Goal: Task Accomplishment & Management: Manage account settings

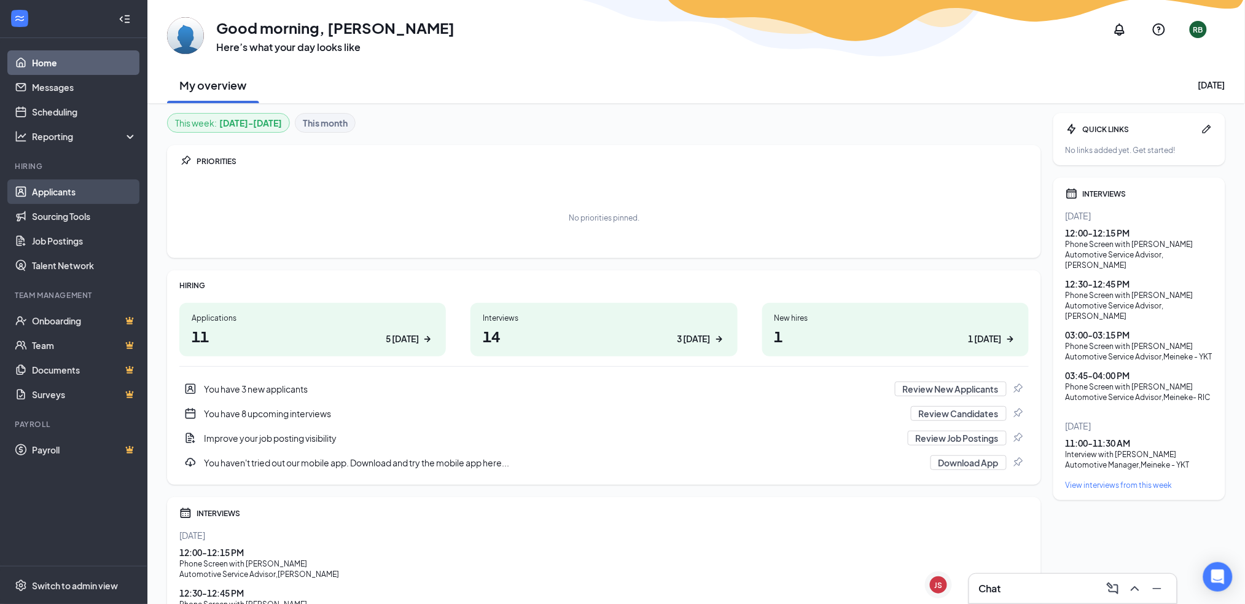
click at [69, 192] on link "Applicants" at bounding box center [84, 191] width 105 height 25
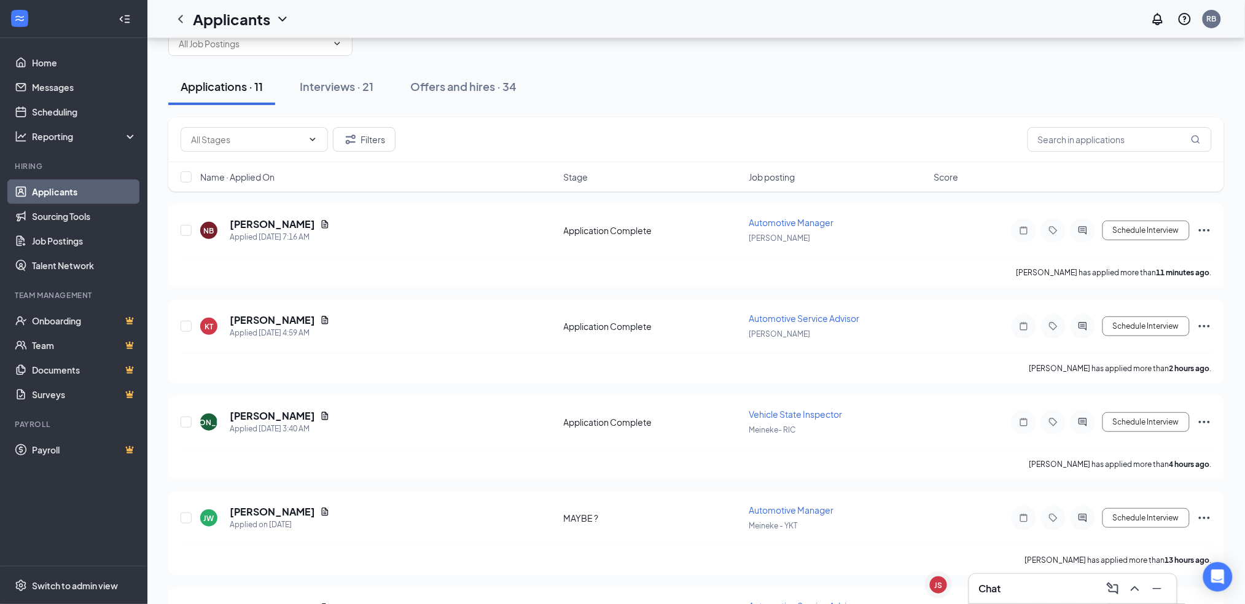
scroll to position [47, 0]
click at [320, 218] on icon "Document" at bounding box center [325, 223] width 10 height 10
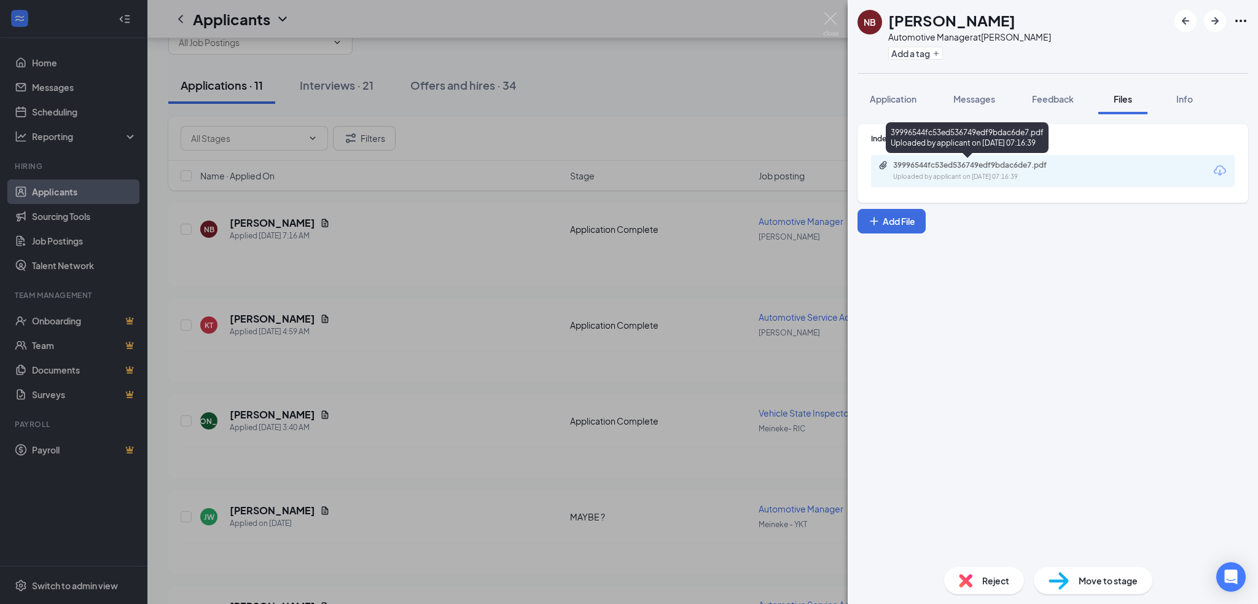
click at [930, 173] on div "Uploaded by applicant on [DATE] 07:16:39" at bounding box center [985, 177] width 184 height 10
click at [1071, 576] on div "Move to stage" at bounding box center [1093, 580] width 119 height 27
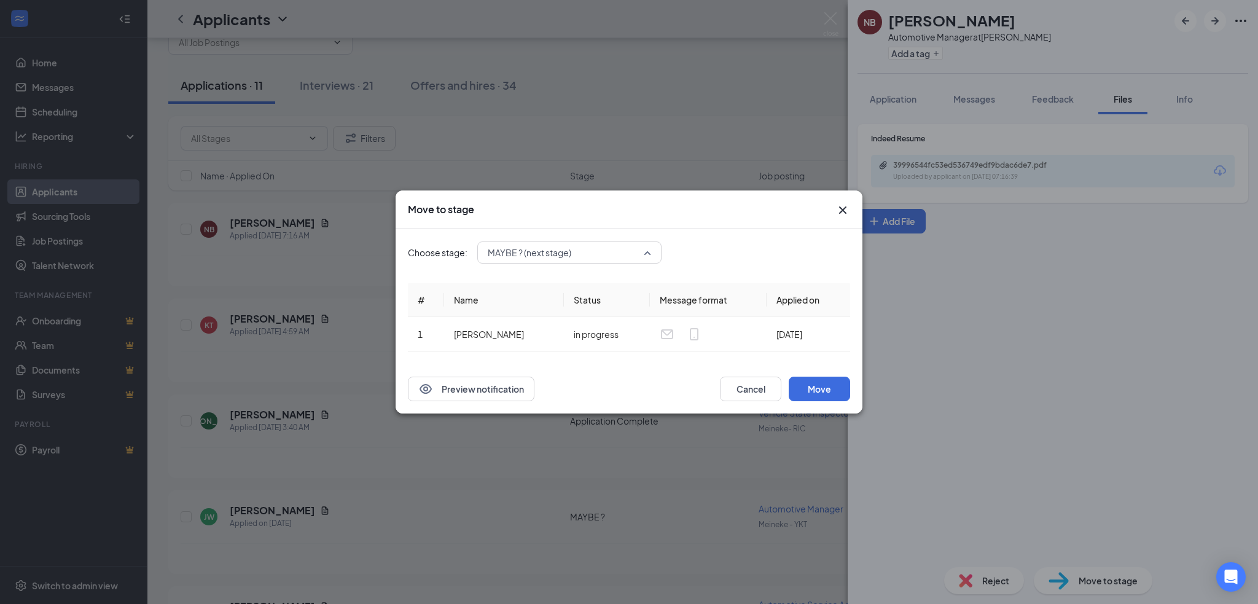
click at [562, 254] on div "MAYBE ? (next stage) 3930561 3930556 3930555 Application Application Complete (…" at bounding box center [569, 252] width 184 height 22
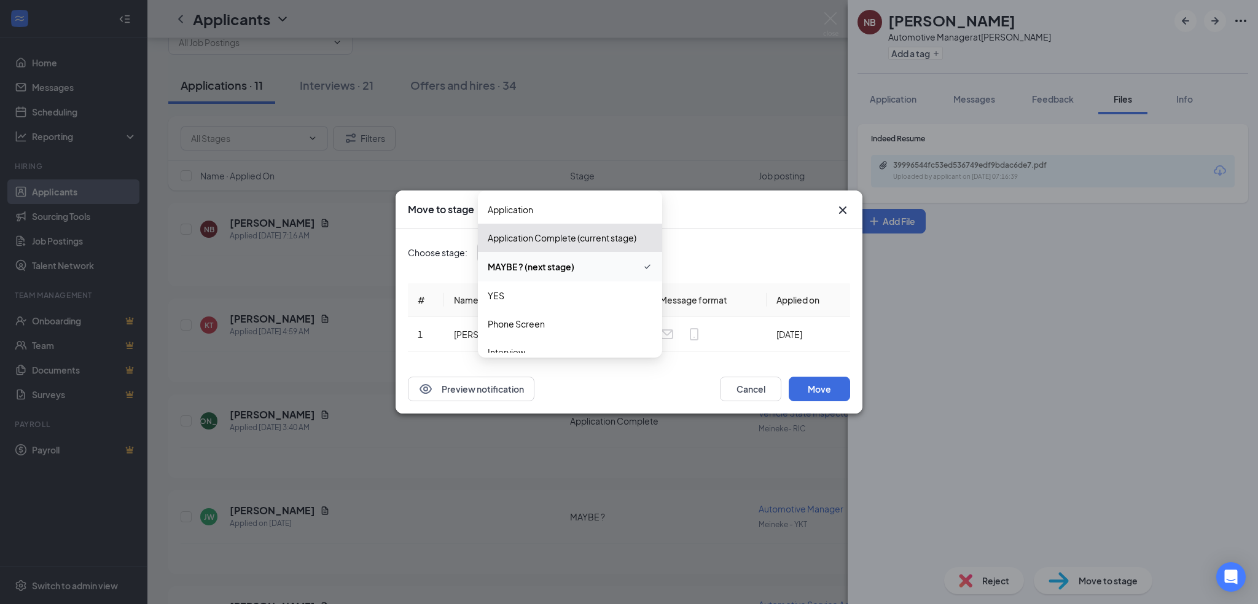
click at [838, 212] on icon "Cross" at bounding box center [842, 210] width 15 height 15
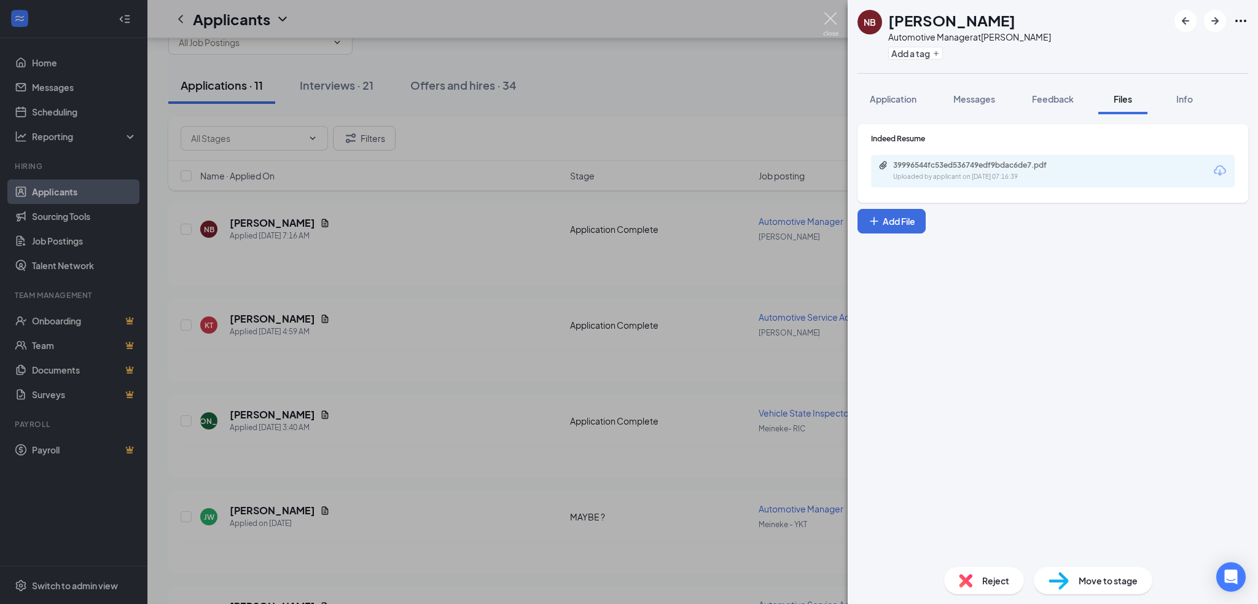
click at [826, 20] on img at bounding box center [830, 24] width 15 height 24
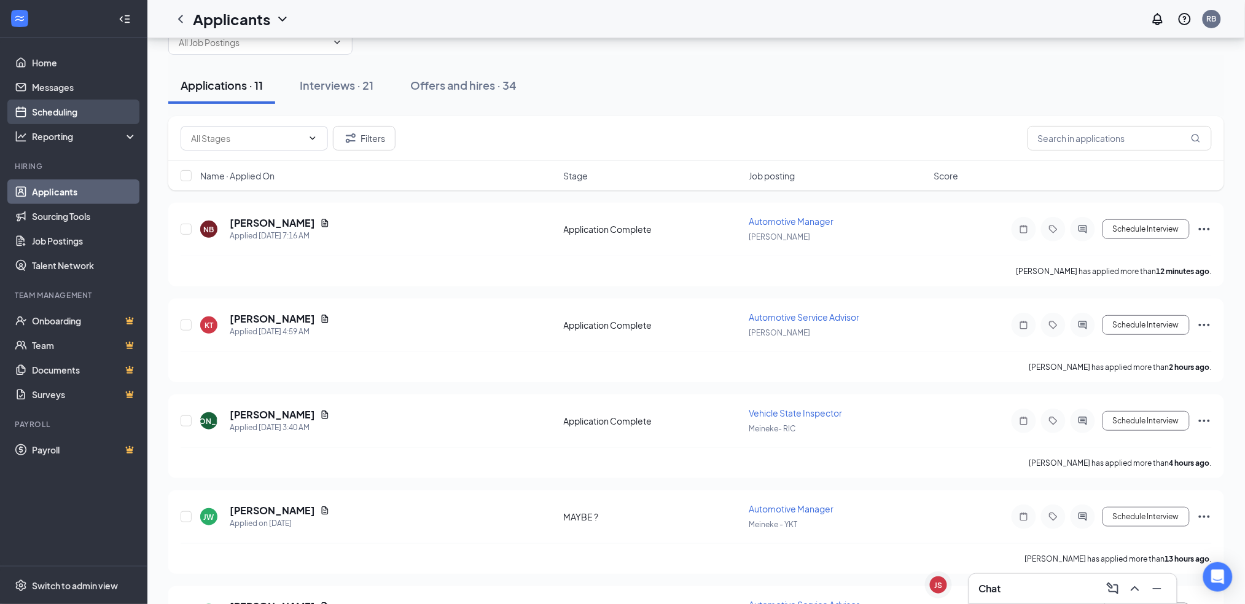
click at [69, 109] on link "Scheduling" at bounding box center [84, 112] width 105 height 25
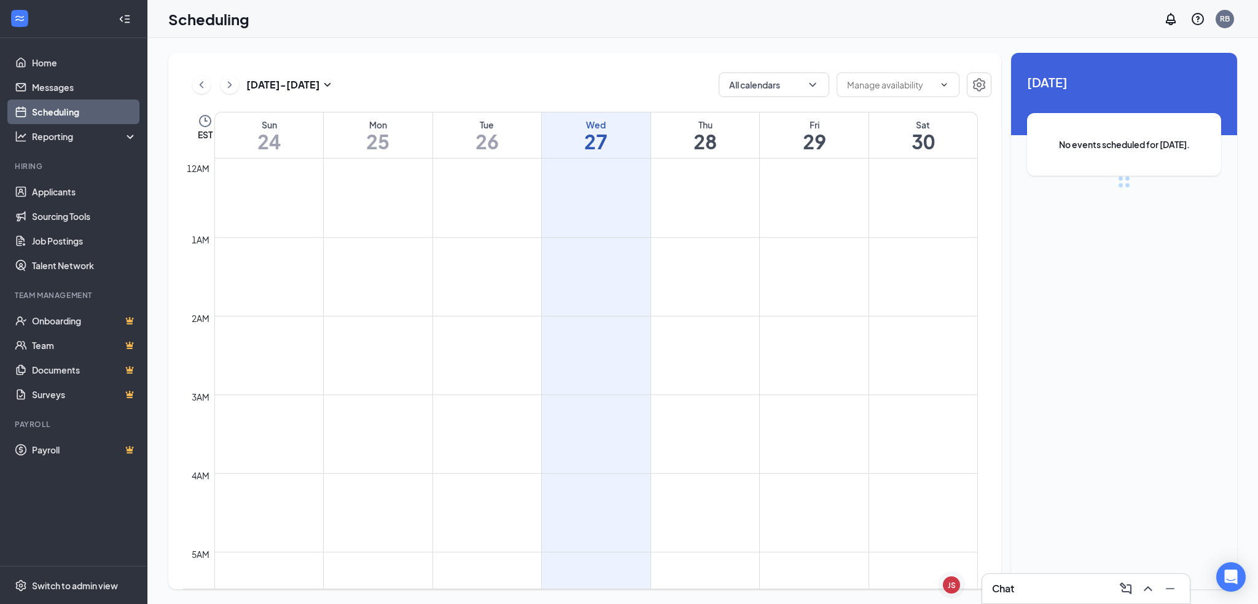
scroll to position [604, 0]
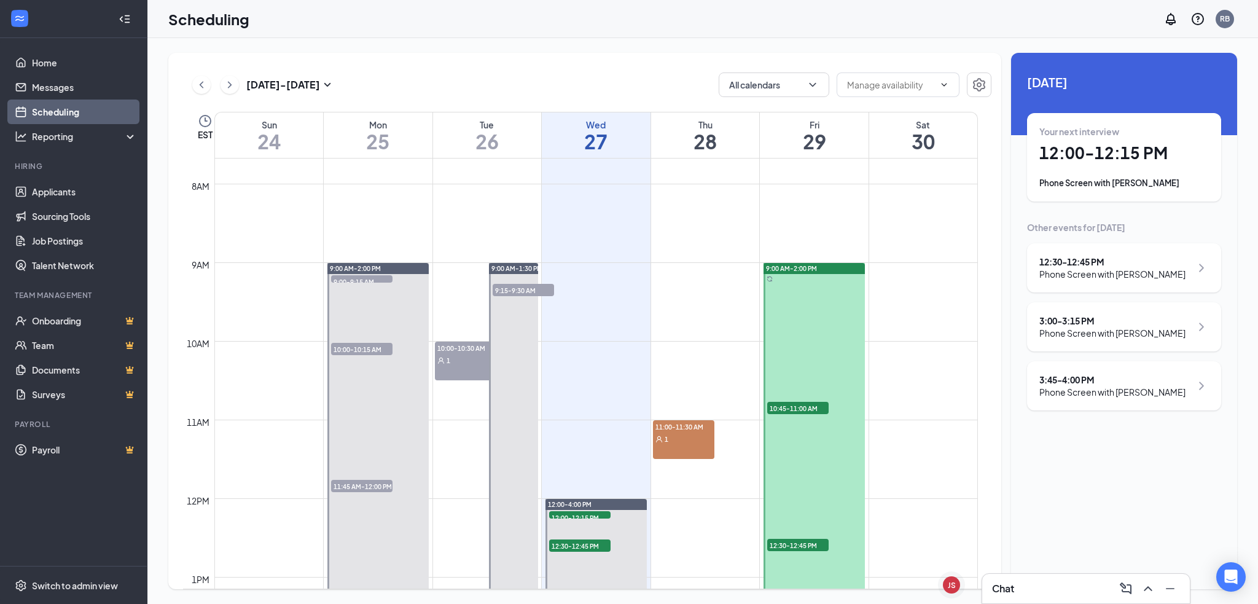
click at [667, 444] on div "1" at bounding box center [683, 438] width 61 height 12
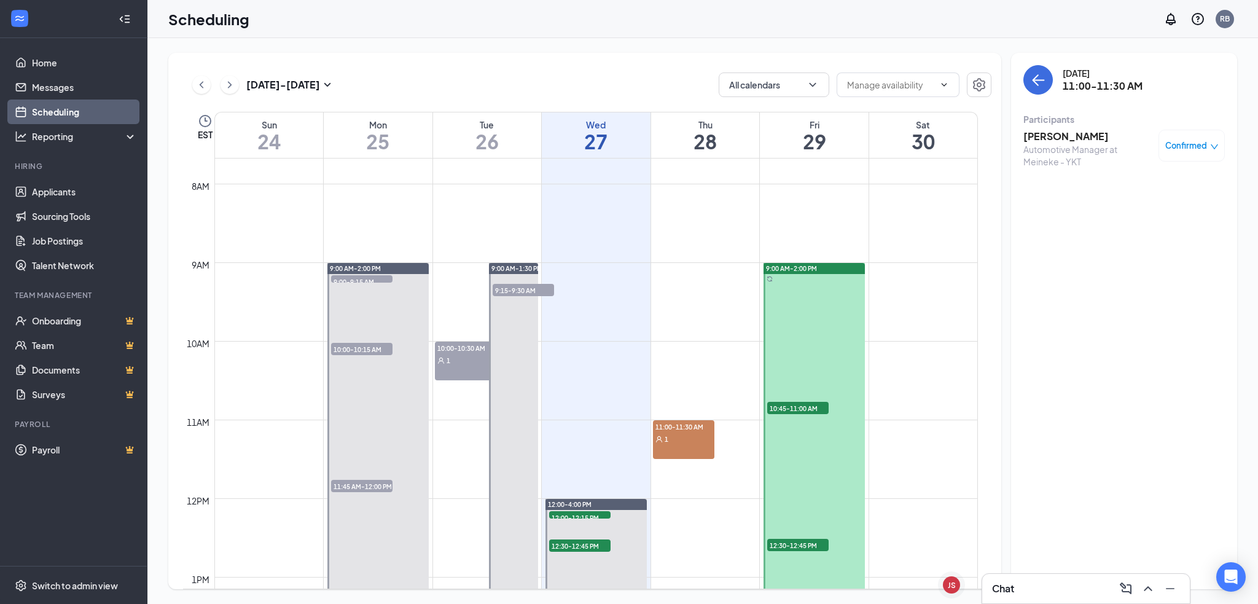
click at [727, 267] on td at bounding box center [596, 272] width 764 height 20
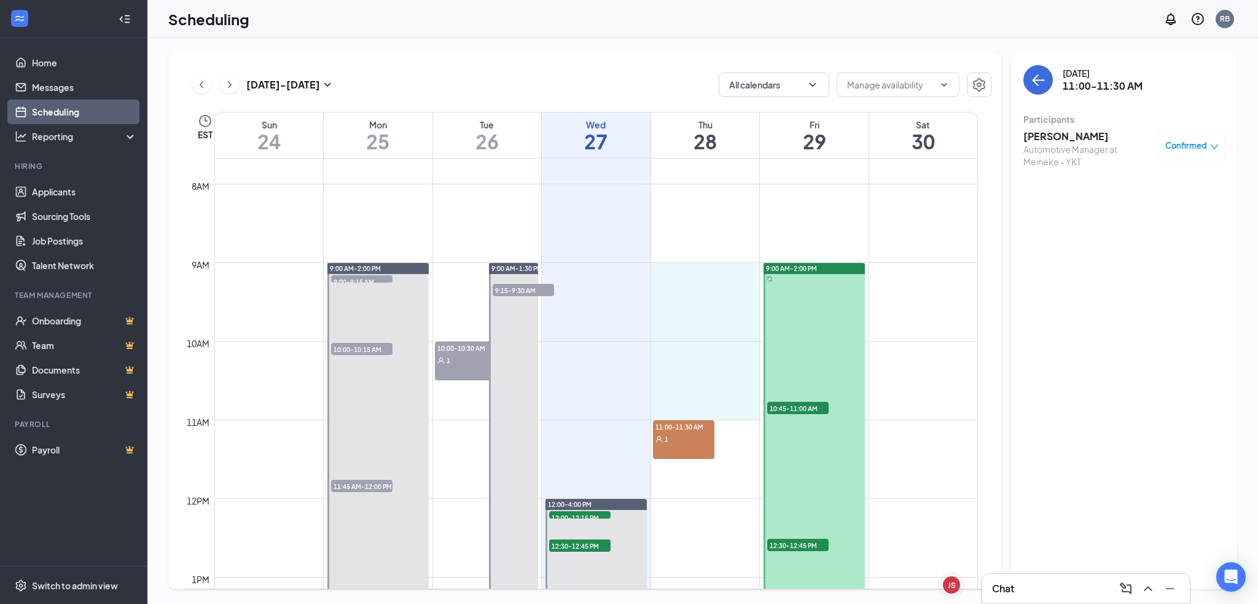
drag, startPoint x: 727, startPoint y: 267, endPoint x: 720, endPoint y: 409, distance: 142.1
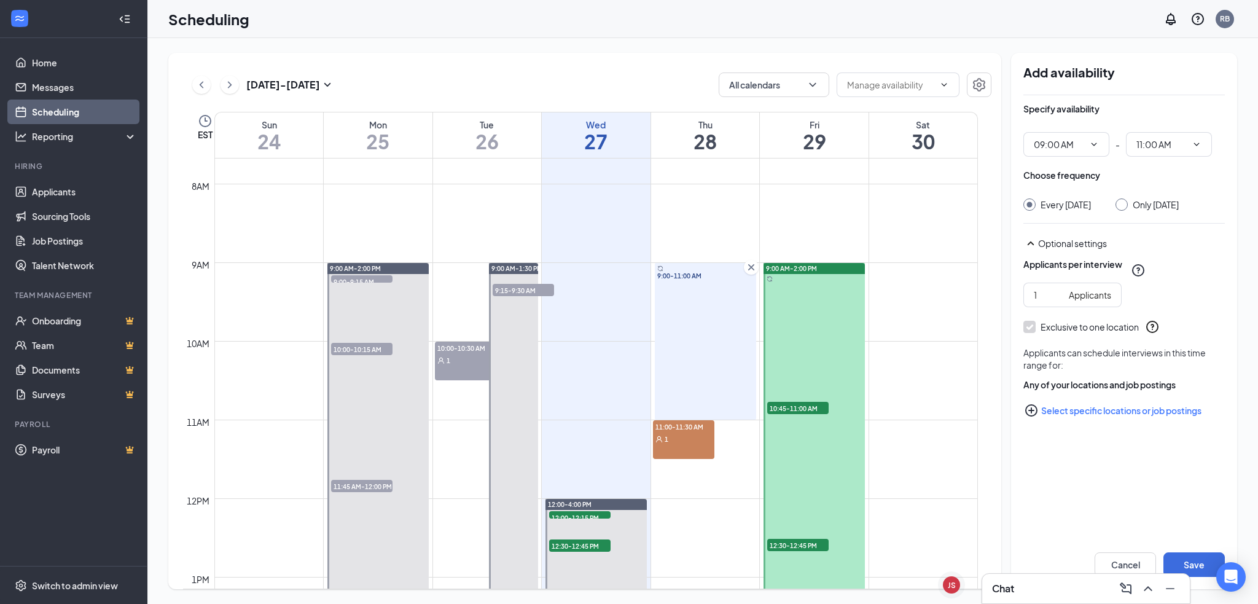
type input "09:00 AM"
type input "11:00 AM"
click at [1124, 206] on input "Only [DATE]" at bounding box center [1120, 202] width 9 height 9
radio input "true"
click at [1124, 206] on input "Only [DATE]" at bounding box center [1120, 202] width 9 height 9
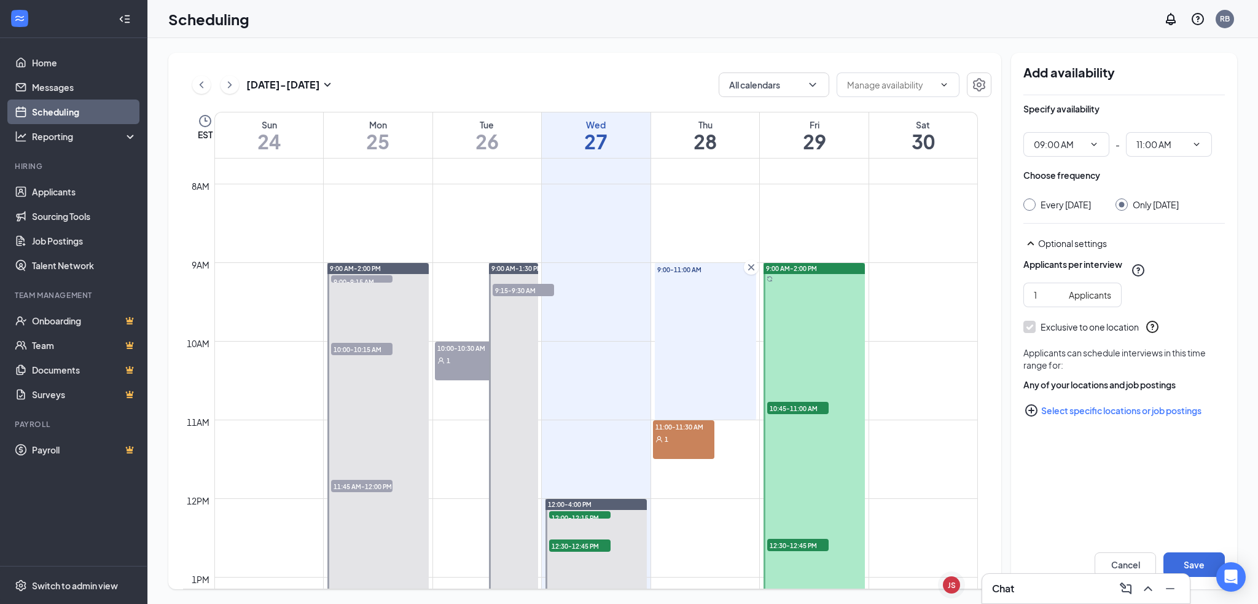
radio input "false"
click at [1191, 561] on button "Save" at bounding box center [1193, 564] width 61 height 25
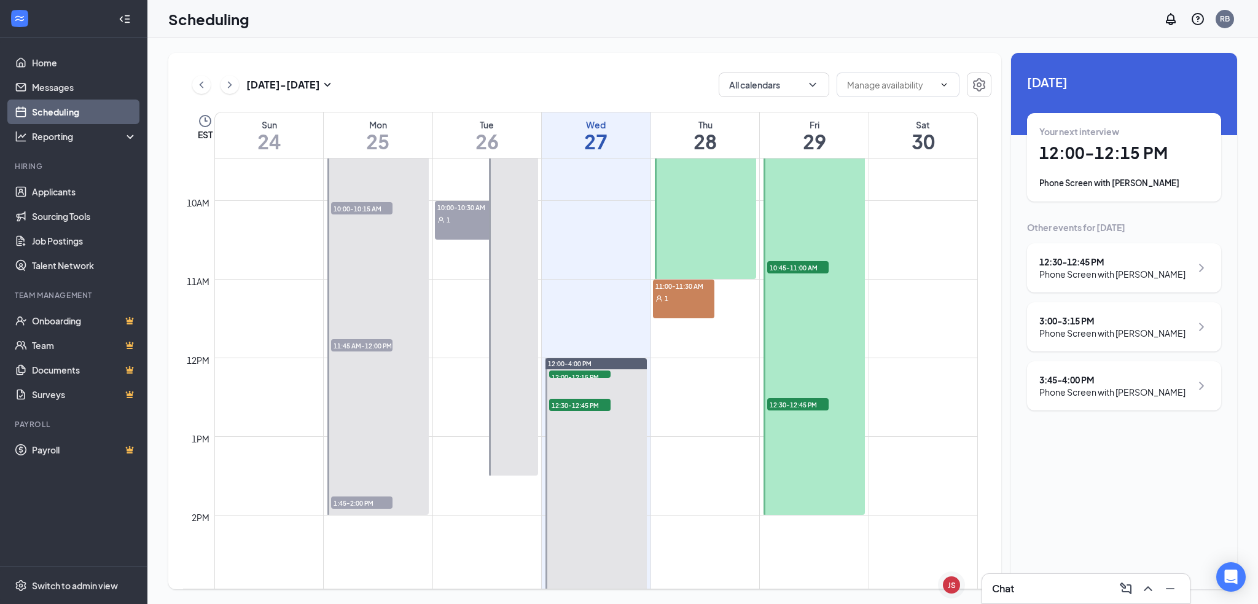
scroll to position [748, 0]
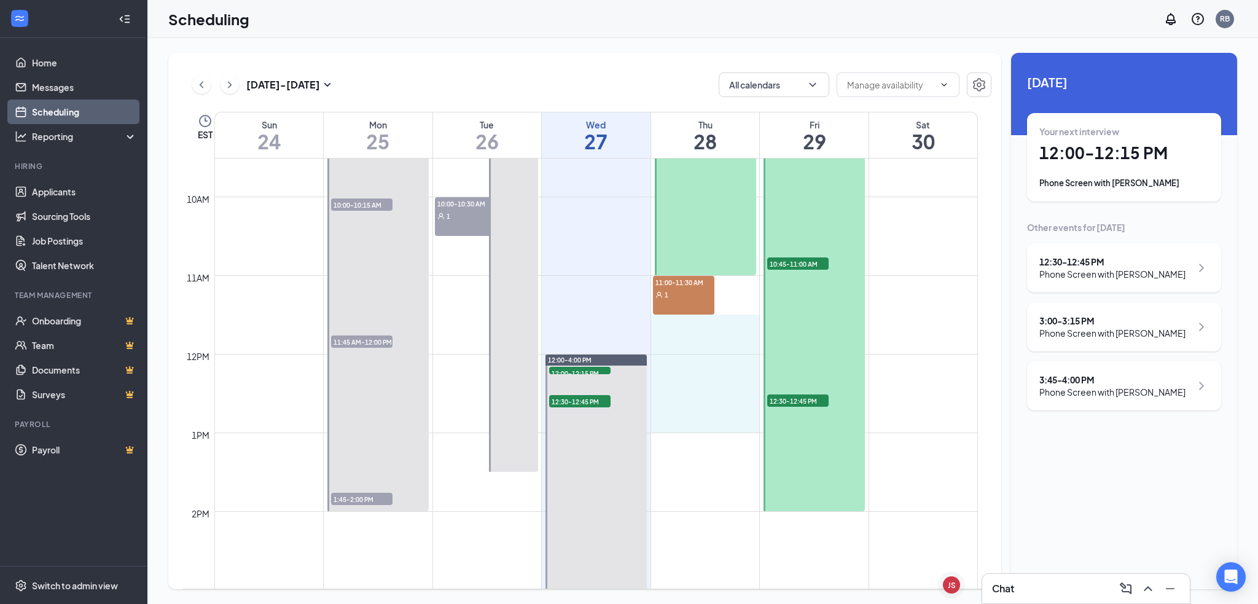
drag, startPoint x: 685, startPoint y: 319, endPoint x: 682, endPoint y: 424, distance: 105.7
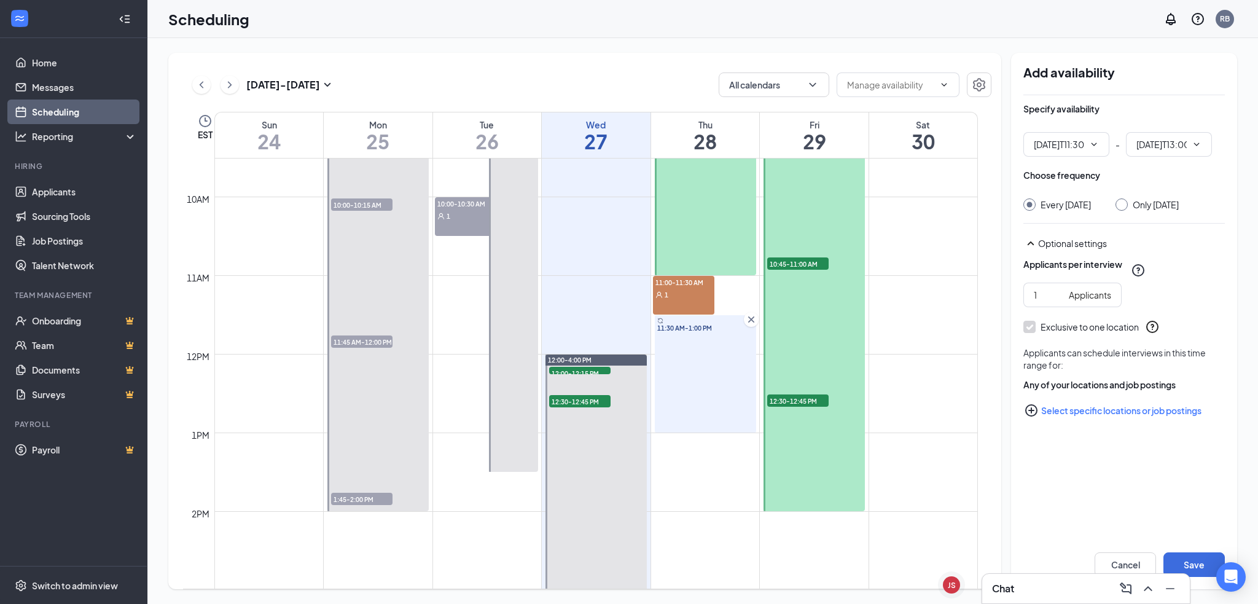
type input "11:30 AM"
type input "01:00 PM"
click at [1124, 202] on input "Only [DATE]" at bounding box center [1120, 202] width 9 height 9
radio input "true"
radio input "false"
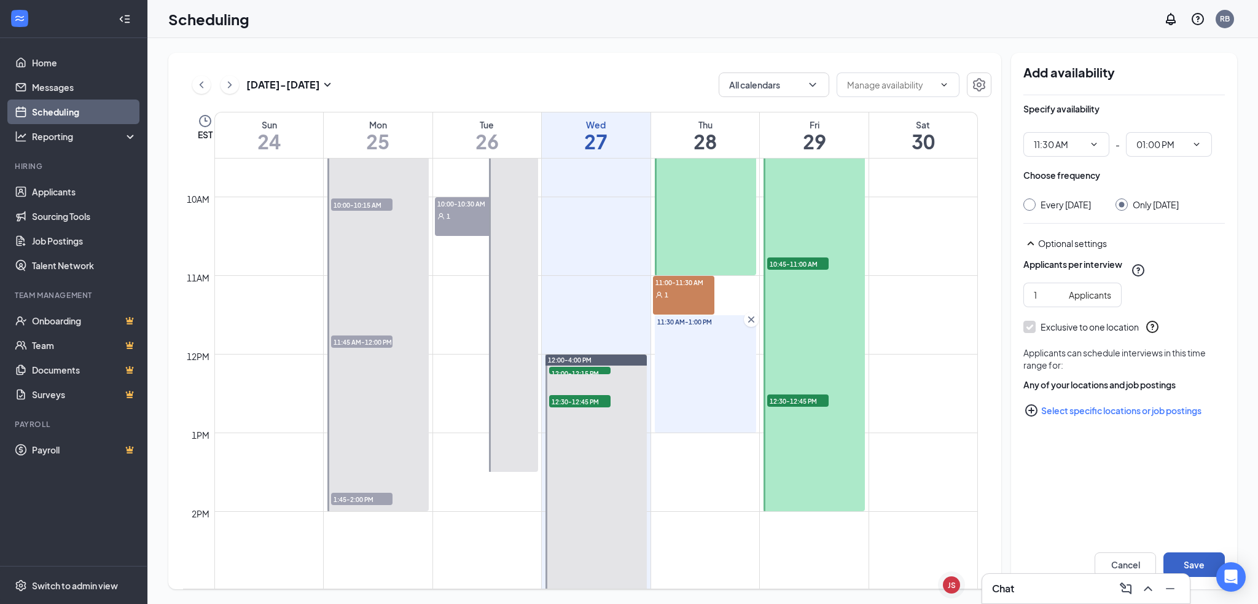
click at [1206, 558] on button "Save" at bounding box center [1193, 564] width 61 height 25
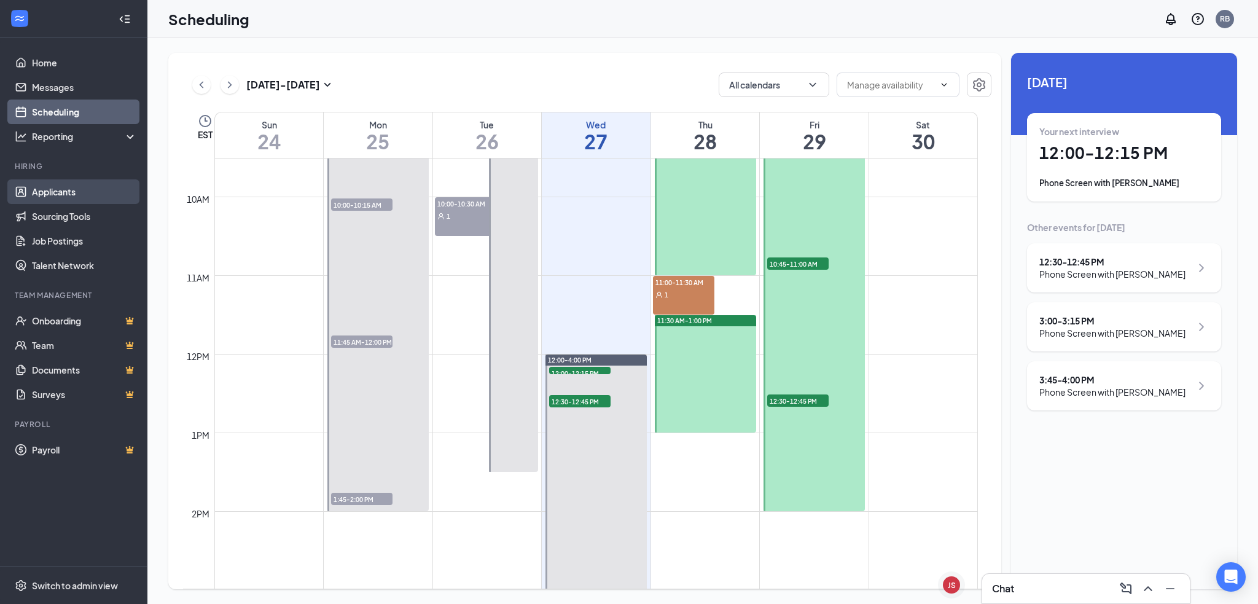
click at [69, 188] on link "Applicants" at bounding box center [84, 191] width 105 height 25
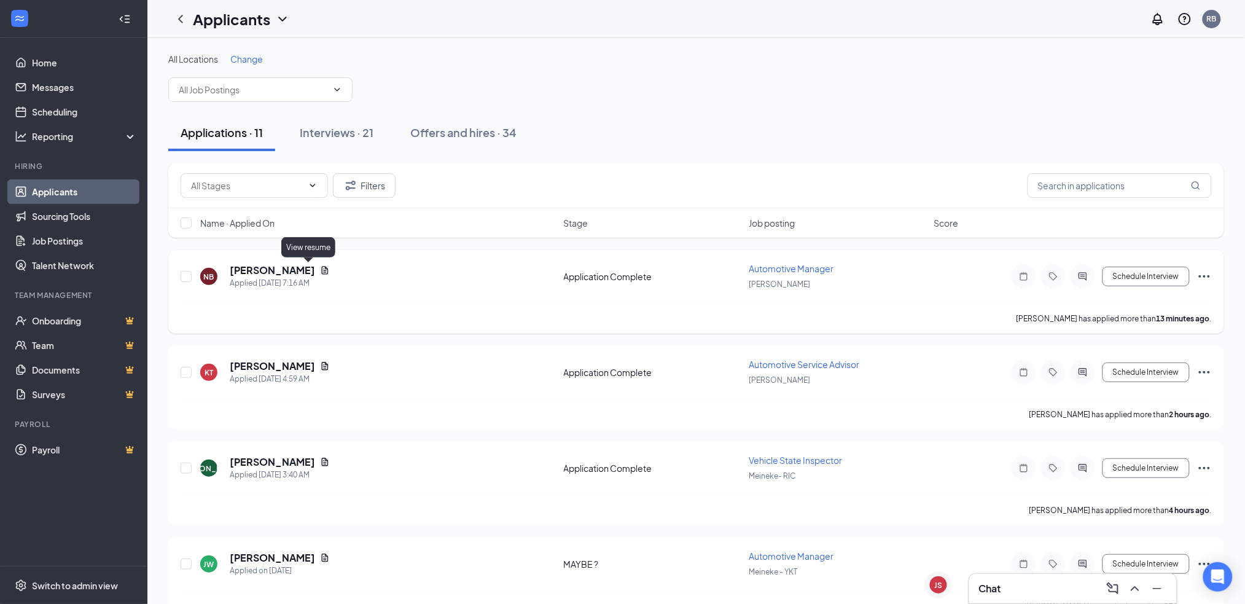
click at [320, 269] on icon "Document" at bounding box center [325, 270] width 10 height 10
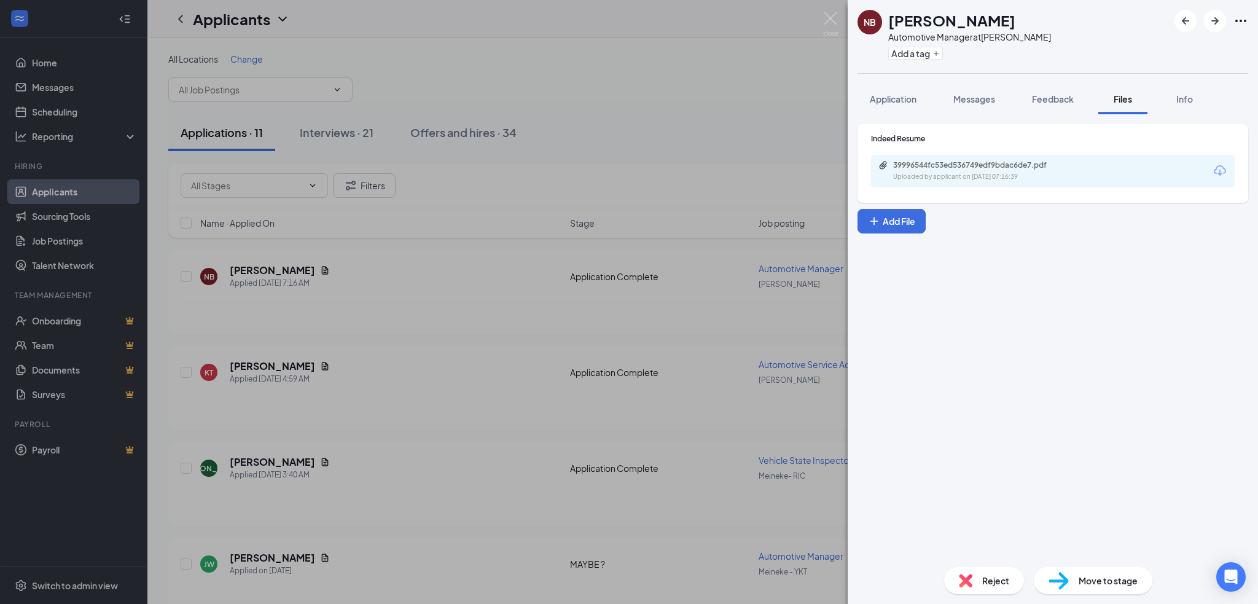
click at [1082, 575] on span "Move to stage" at bounding box center [1108, 581] width 59 height 14
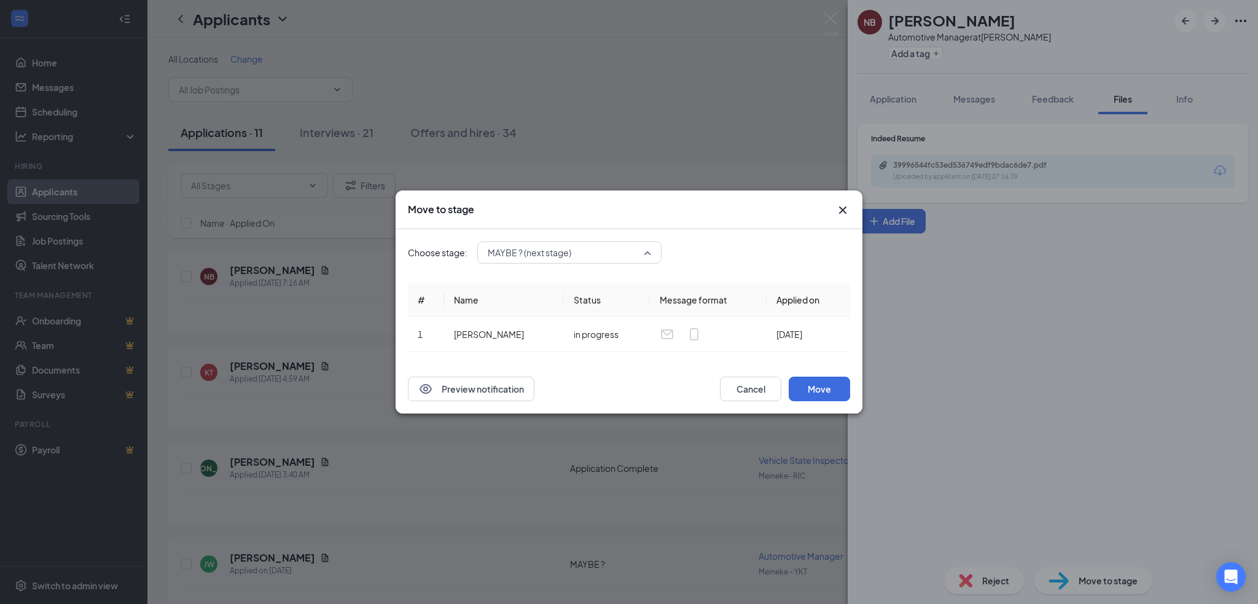
click at [643, 254] on div "MAYBE ? (next stage) 3930561 3930556 3930555 Application Application Complete (…" at bounding box center [569, 252] width 184 height 22
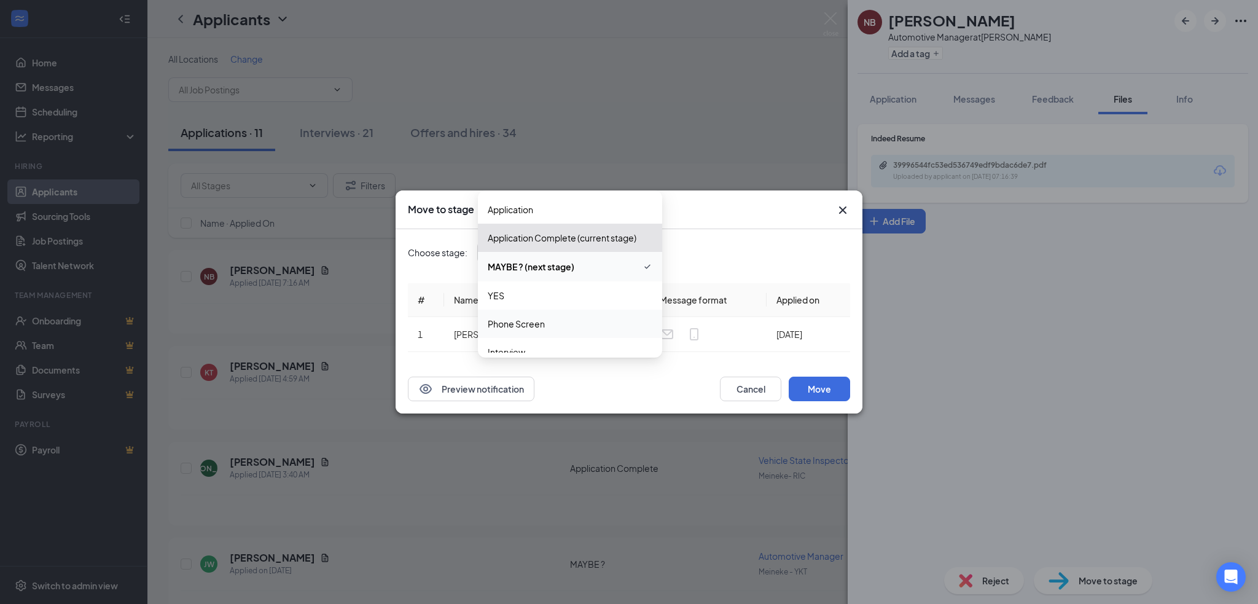
click at [585, 319] on span "Phone Screen" at bounding box center [570, 324] width 165 height 14
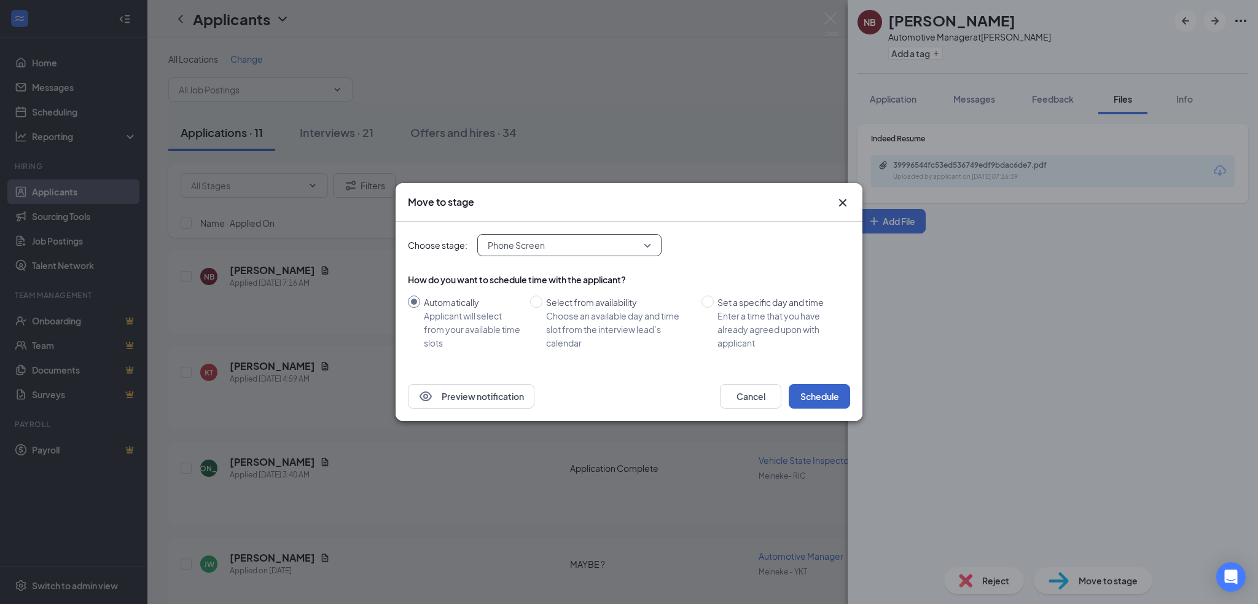
click at [811, 389] on button "Schedule" at bounding box center [819, 396] width 61 height 25
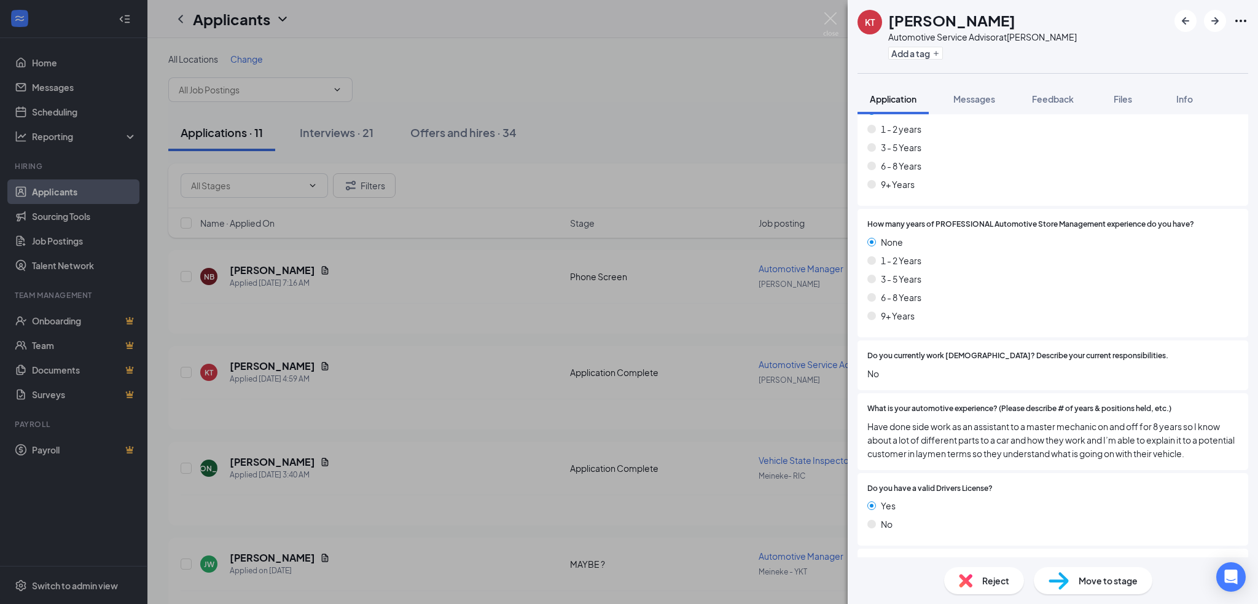
scroll to position [341, 0]
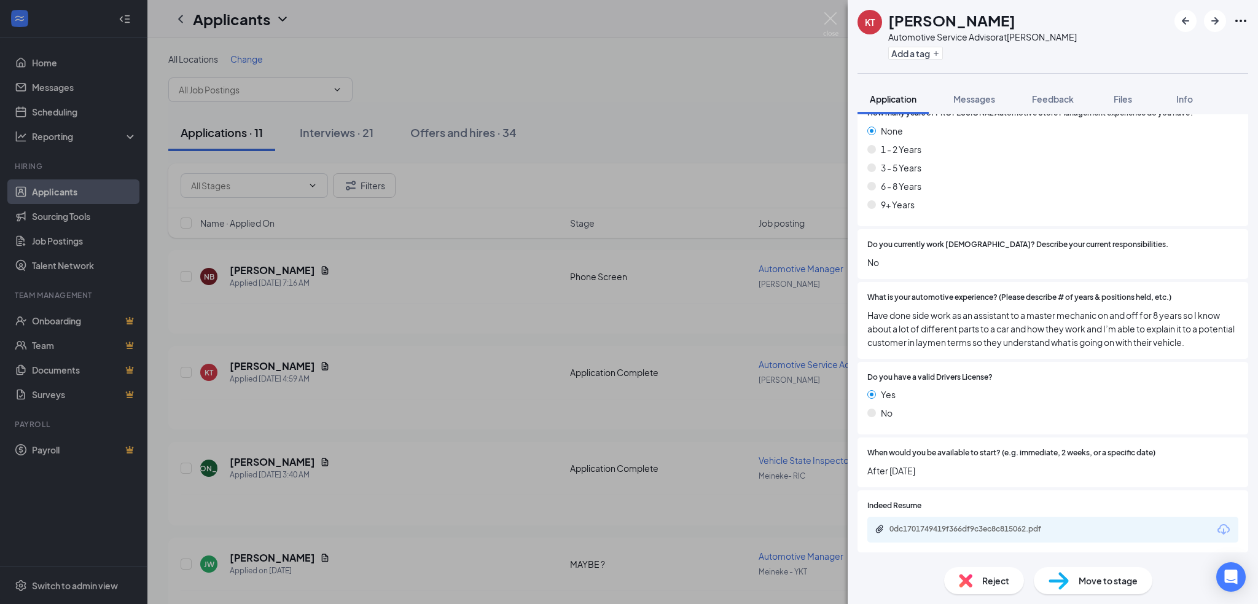
click at [965, 525] on div "0dc1701749419f366df9c3ec8c815062.pdf" at bounding box center [975, 529] width 172 height 10
click at [972, 574] on img at bounding box center [966, 581] width 14 height 14
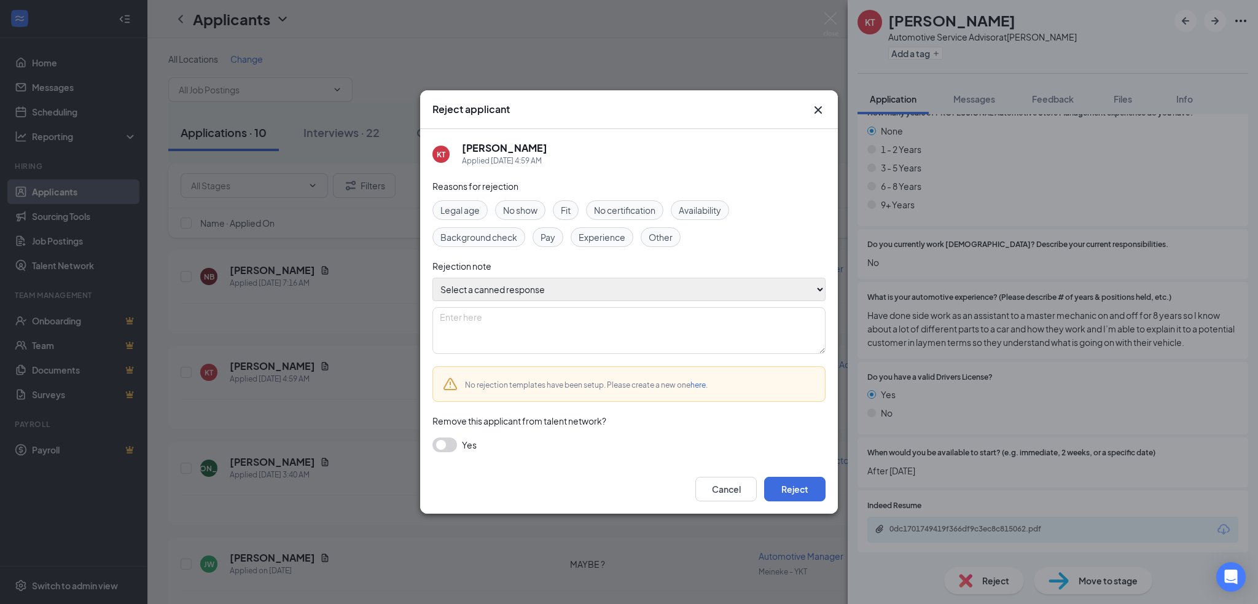
click at [602, 284] on select "Select a canned response Lacks experience Lacks relevant experience Did not ans…" at bounding box center [628, 289] width 393 height 23
select select "Lacks experience"
type textarea "Lacks experience"
click at [432, 278] on select "Select a canned response Lacks experience Lacks relevant experience Did not ans…" at bounding box center [628, 289] width 393 height 23
click at [789, 485] on button "Reject" at bounding box center [794, 489] width 61 height 25
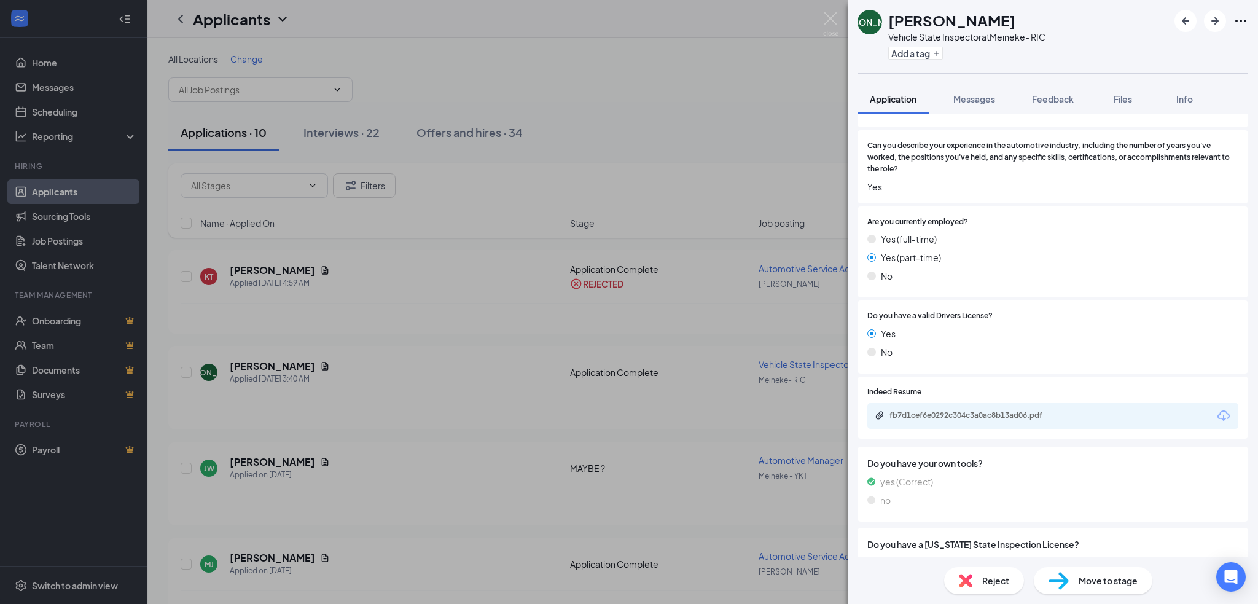
scroll to position [301, 0]
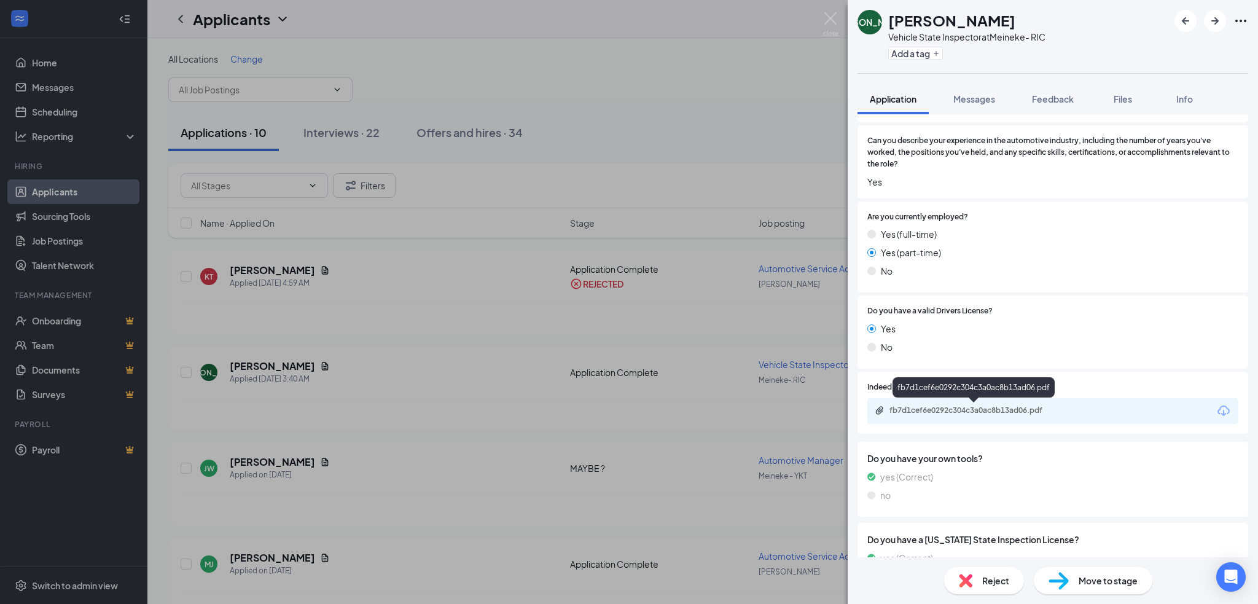
click at [999, 405] on div "fb7d1cef6e0292c304c3a0ac8b13ad06.pdf" at bounding box center [975, 410] width 172 height 10
click at [968, 579] on img at bounding box center [966, 581] width 14 height 14
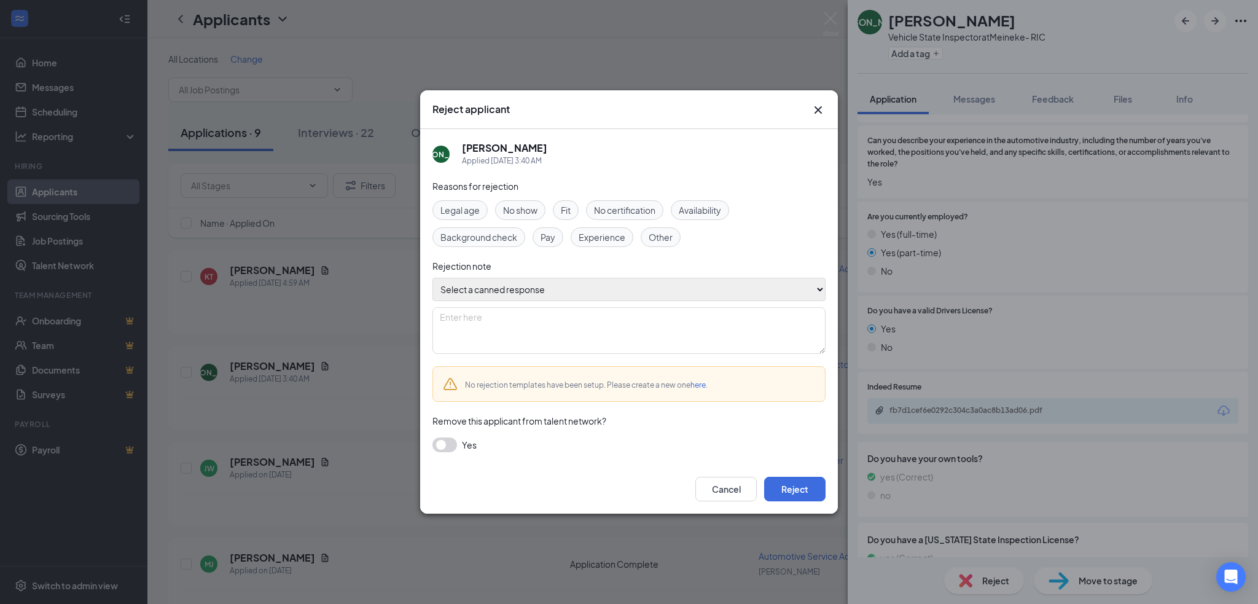
click at [686, 291] on select "Select a canned response Lacks experience Lacks relevant experience Did not ans…" at bounding box center [628, 289] width 393 height 23
select select "Lacks experience"
click at [432, 278] on select "Select a canned response Lacks experience Lacks relevant experience Did not ans…" at bounding box center [628, 289] width 393 height 23
click at [787, 483] on button "Reject" at bounding box center [794, 489] width 61 height 25
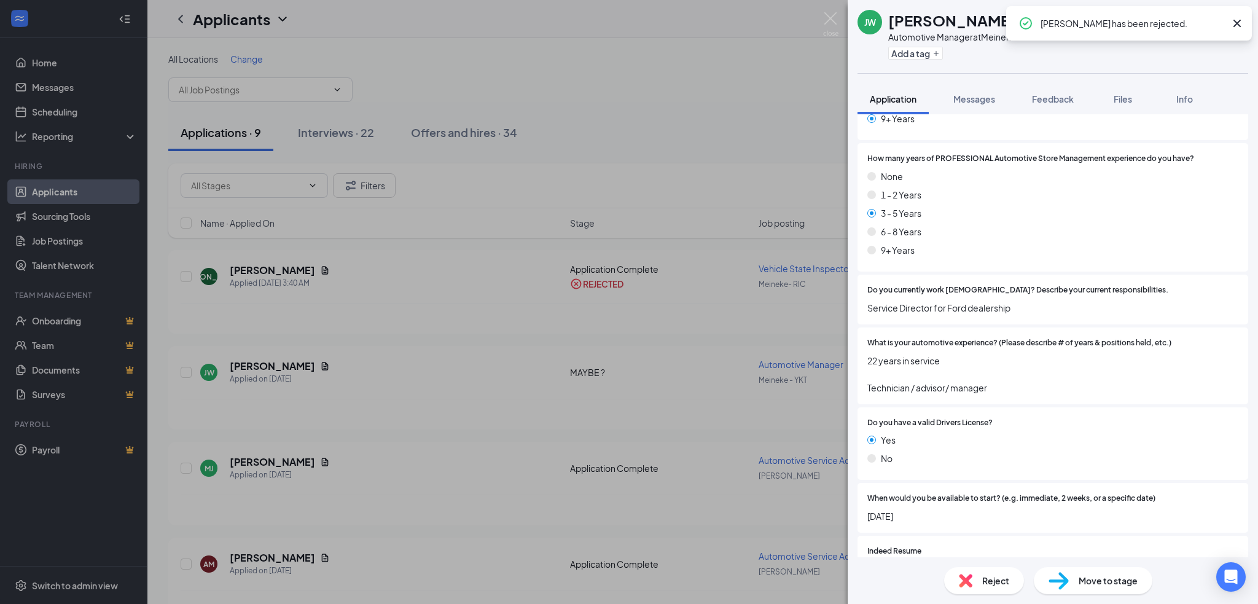
scroll to position [327, 0]
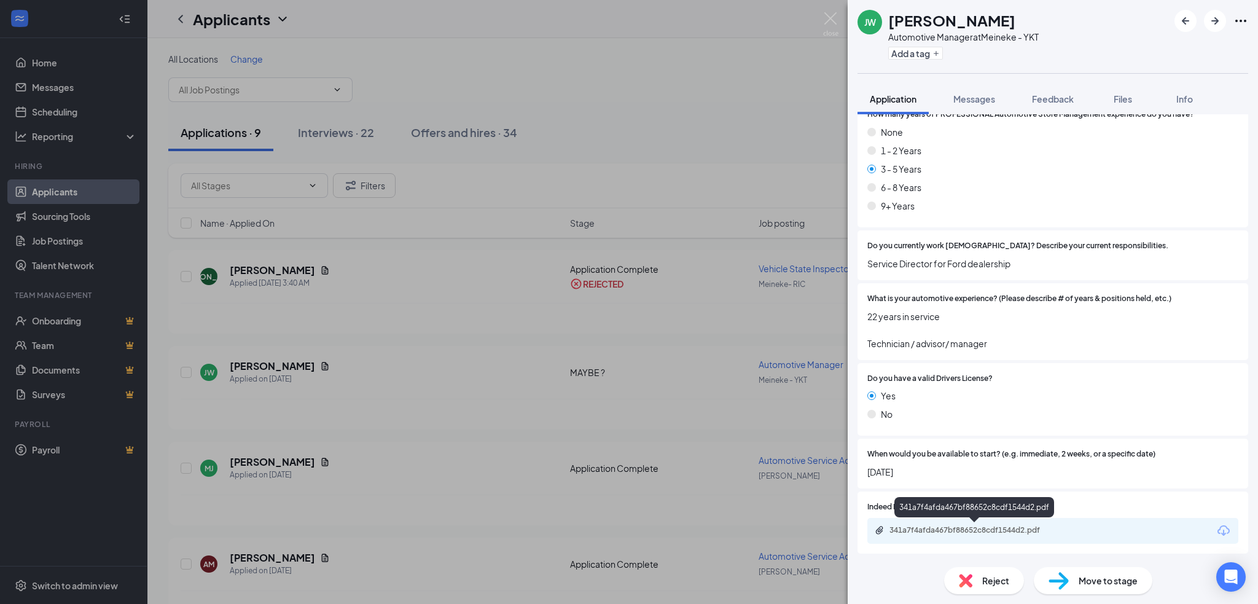
click at [1013, 525] on div "341a7f4afda467bf88652c8cdf1544d2.pdf" at bounding box center [975, 530] width 172 height 10
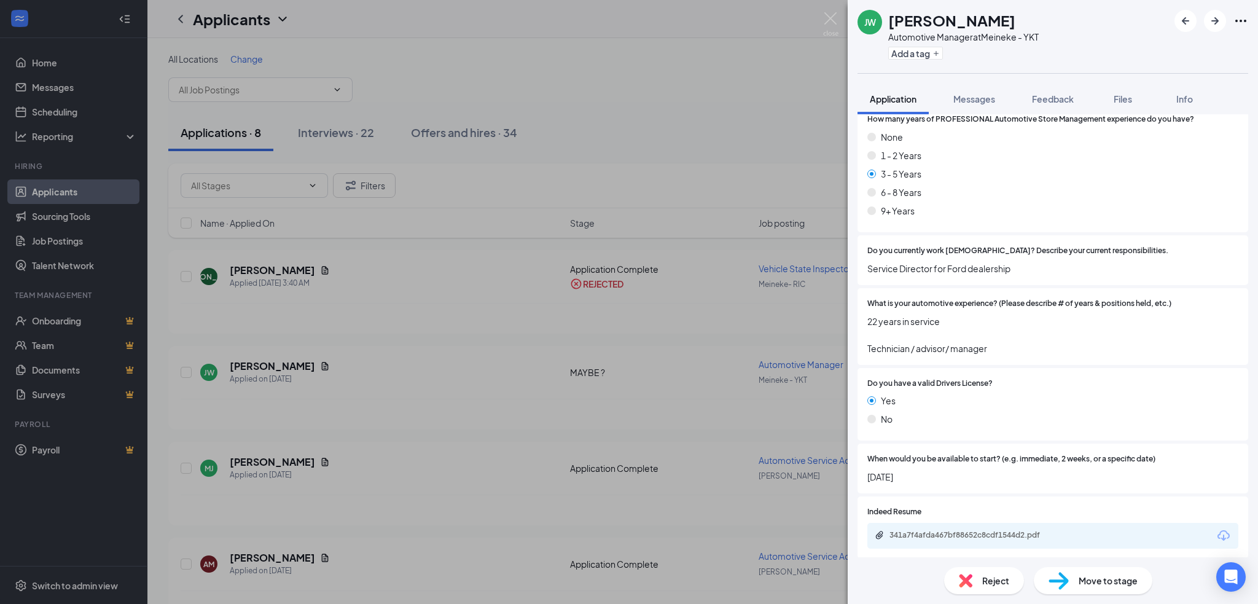
click at [1102, 582] on span "Move to stage" at bounding box center [1108, 581] width 59 height 14
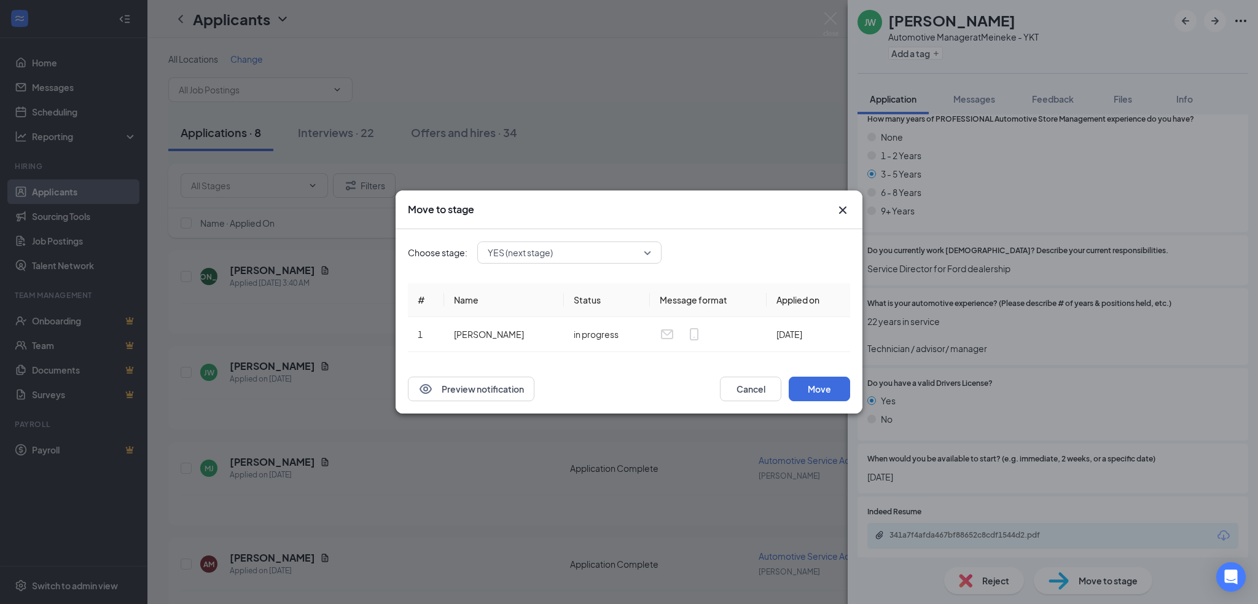
click at [621, 248] on div "YES (next stage)" at bounding box center [569, 252] width 184 height 22
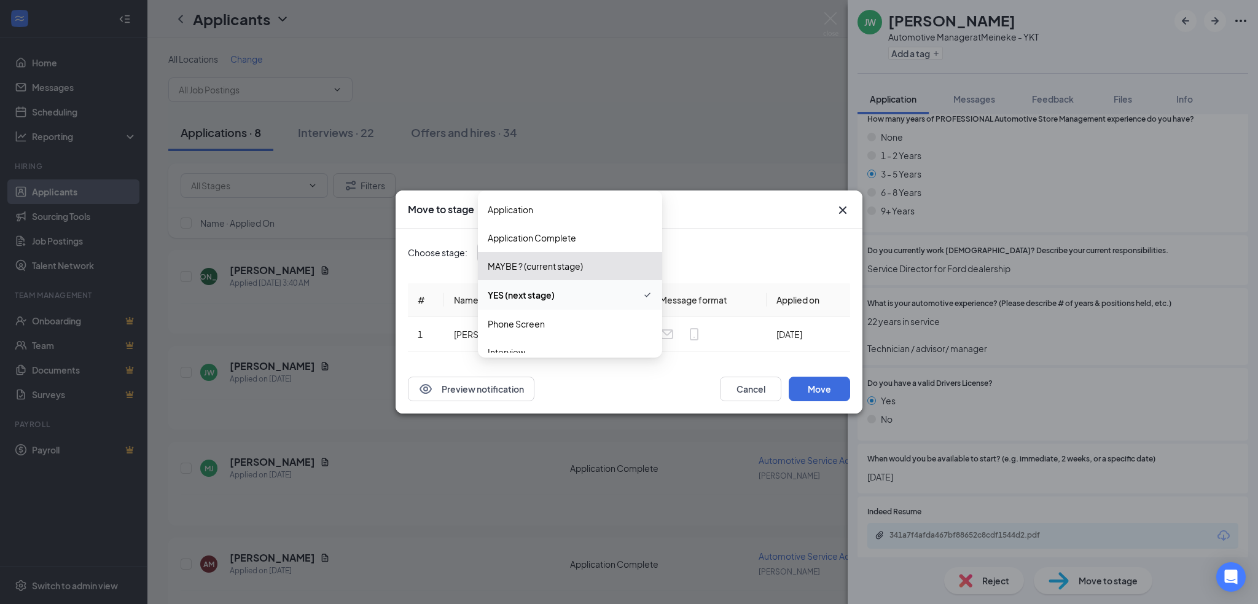
click at [740, 238] on div "Choose stage: YES (next stage) 3930556 3930555 3930557 Application Application …" at bounding box center [629, 296] width 442 height 135
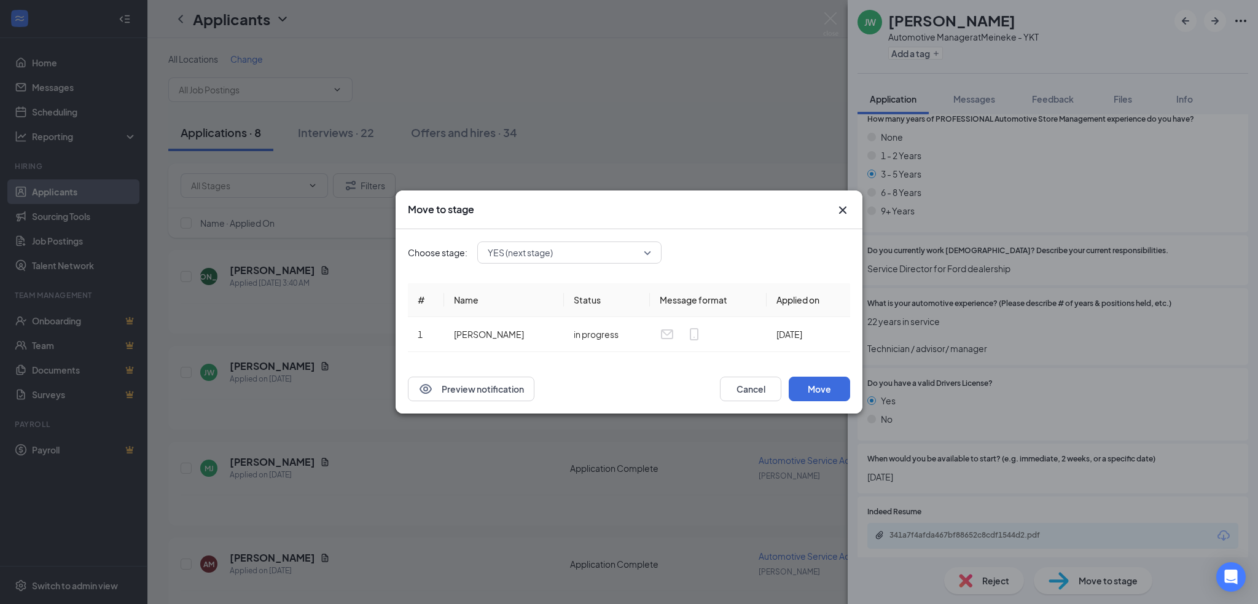
click at [840, 211] on icon "Cross" at bounding box center [842, 210] width 15 height 15
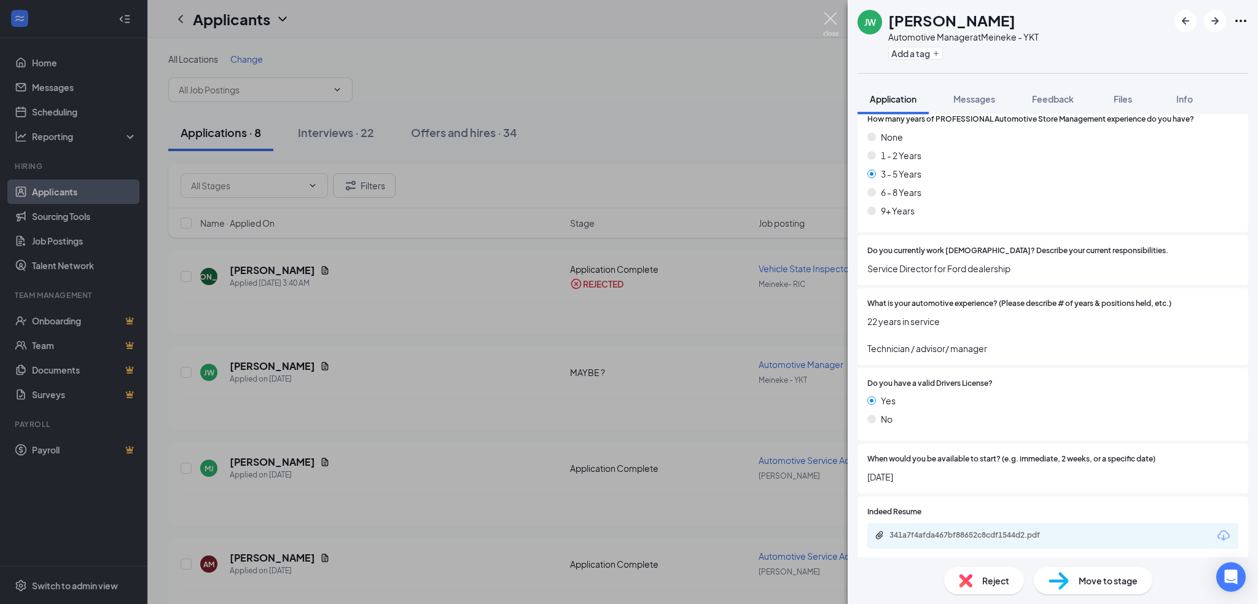
click at [823, 29] on img at bounding box center [830, 24] width 15 height 24
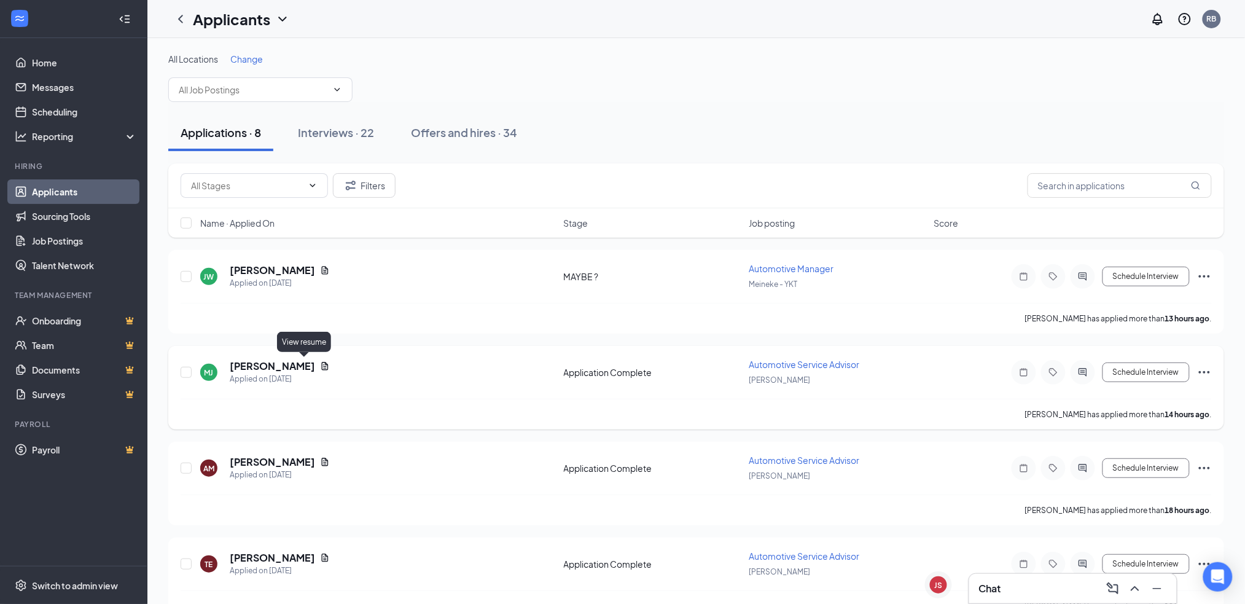
click at [320, 361] on icon "Document" at bounding box center [325, 366] width 10 height 10
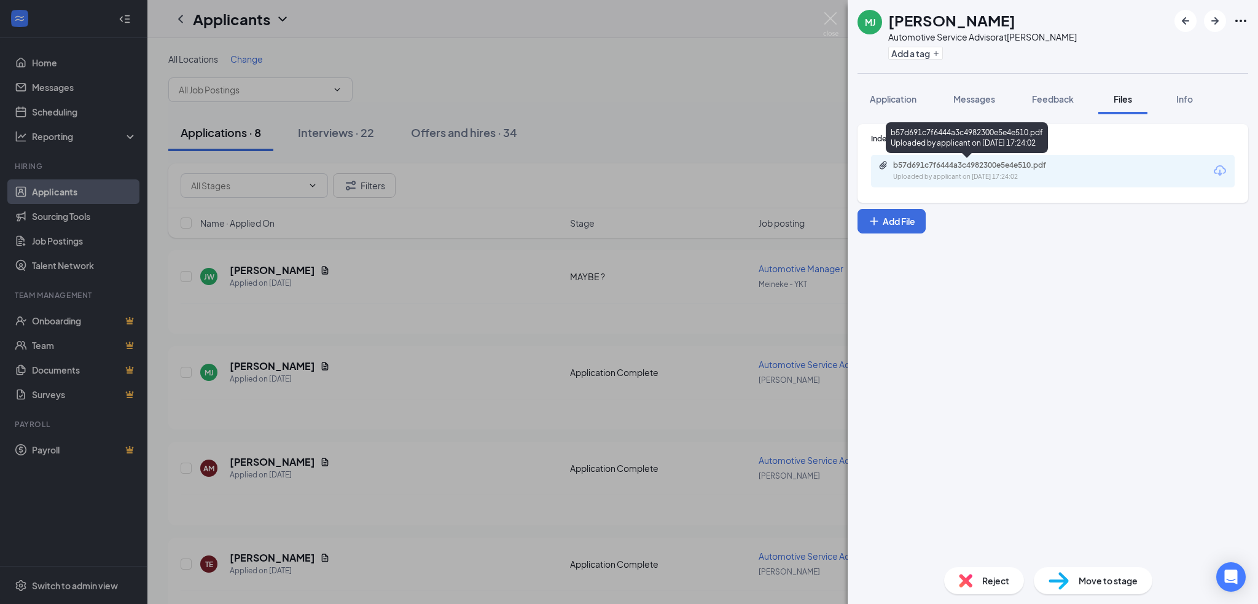
click at [987, 168] on div "b57d691c7f6444a3c4982300e5e4e510.pdf" at bounding box center [979, 165] width 172 height 10
click at [1065, 575] on img at bounding box center [1059, 581] width 20 height 18
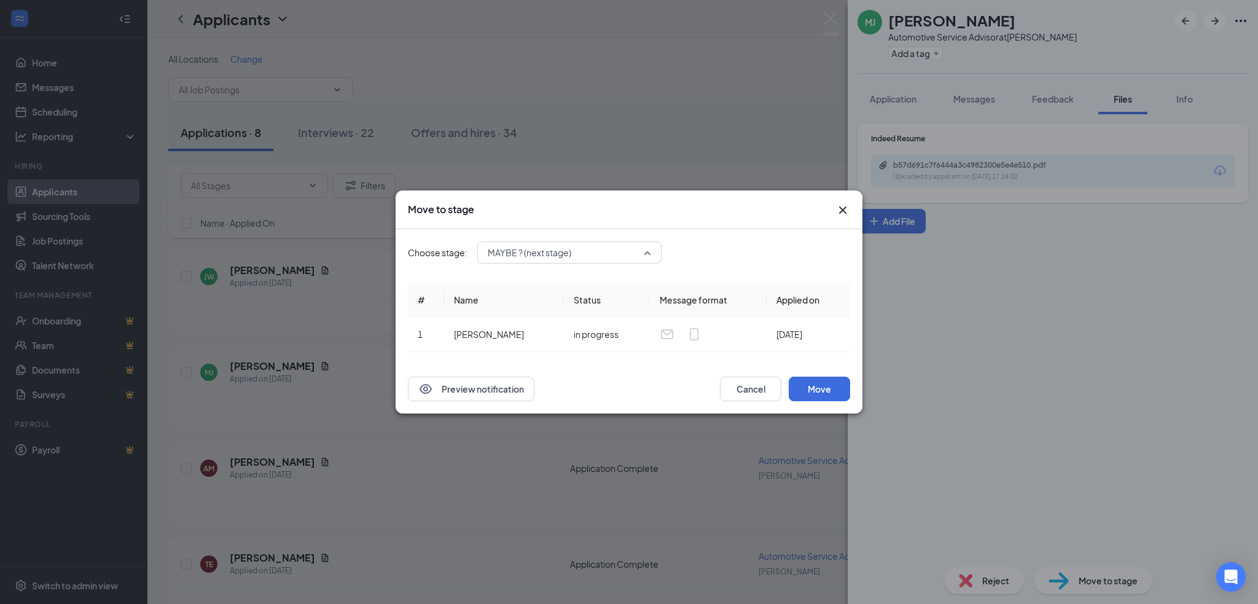
click at [638, 260] on div "MAYBE ? (next stage) 3930561 3930556 3930555 Application Application Complete (…" at bounding box center [569, 252] width 184 height 22
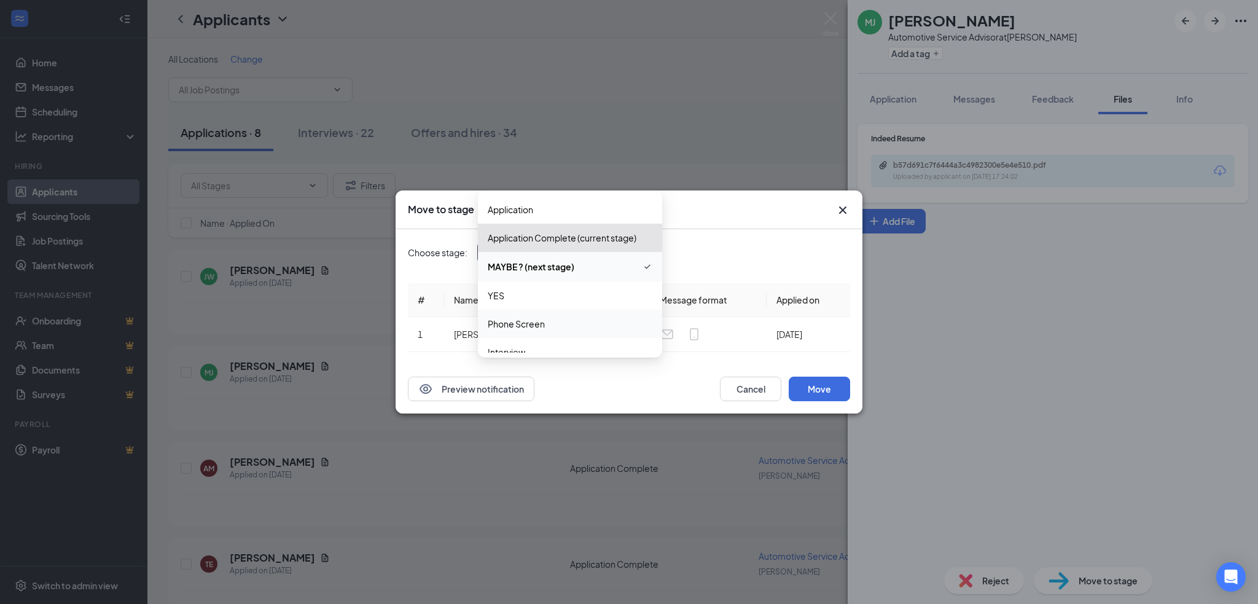
click at [592, 318] on span "Phone Screen" at bounding box center [570, 324] width 165 height 14
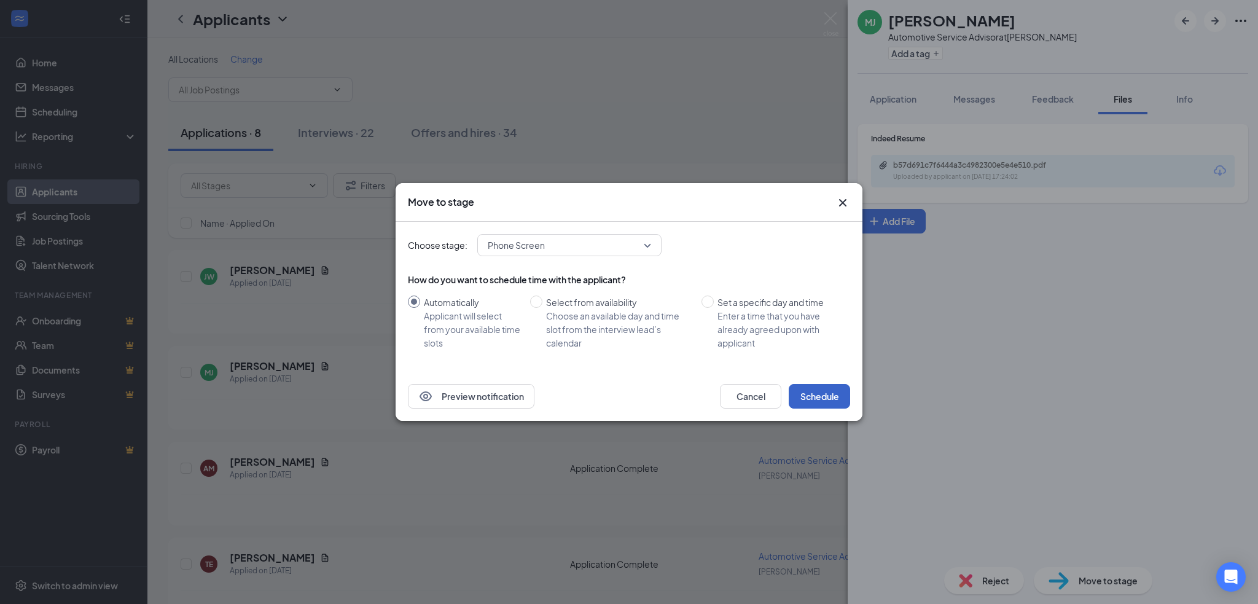
click at [807, 393] on button "Schedule" at bounding box center [819, 396] width 61 height 25
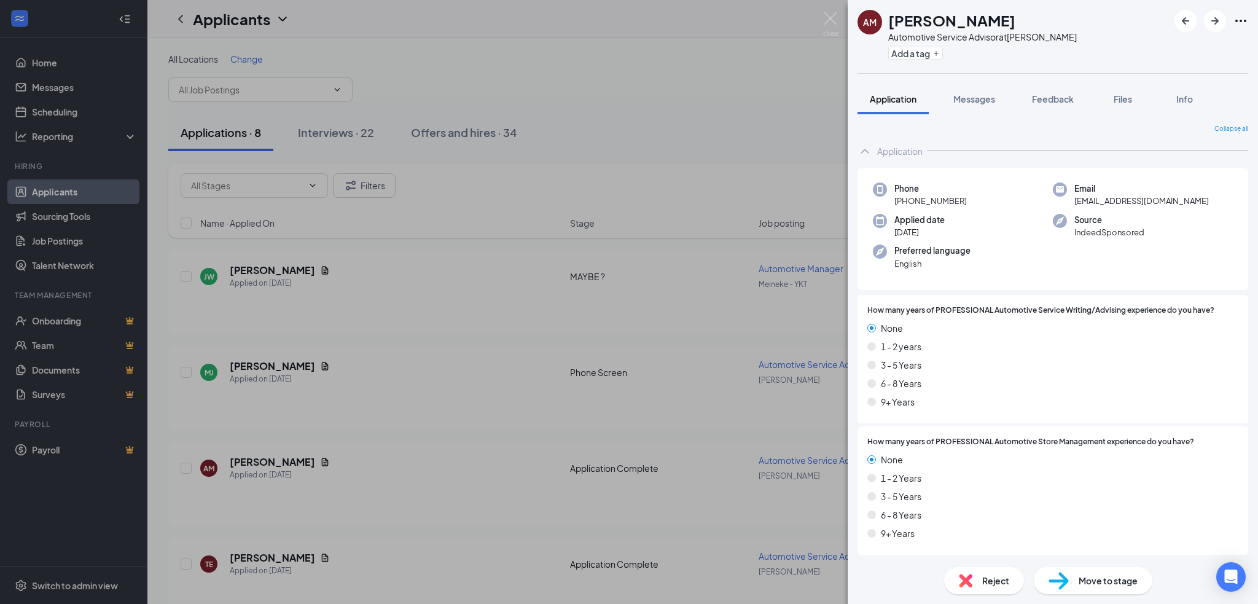
scroll to position [315, 0]
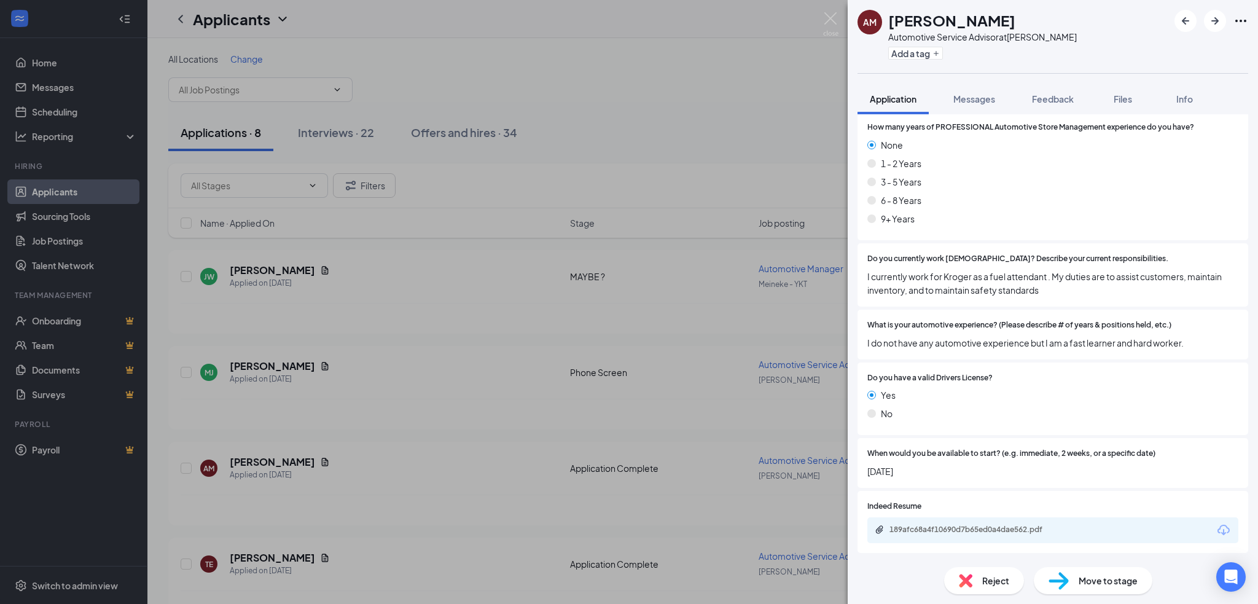
click at [969, 538] on div "189afc68a4f10690d7b65ed0a4dae562.pdf" at bounding box center [1052, 530] width 371 height 26
click at [965, 531] on div "189afc68a4f10690d7b65ed0a4dae562.pdf" at bounding box center [975, 530] width 172 height 10
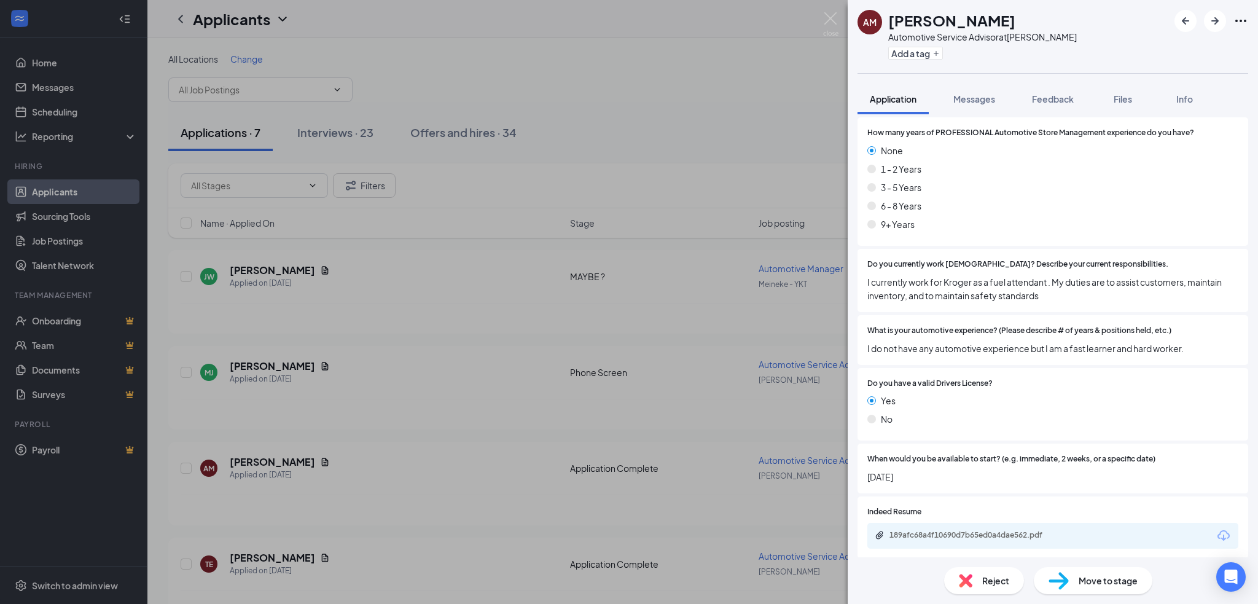
click at [967, 577] on img at bounding box center [966, 581] width 14 height 14
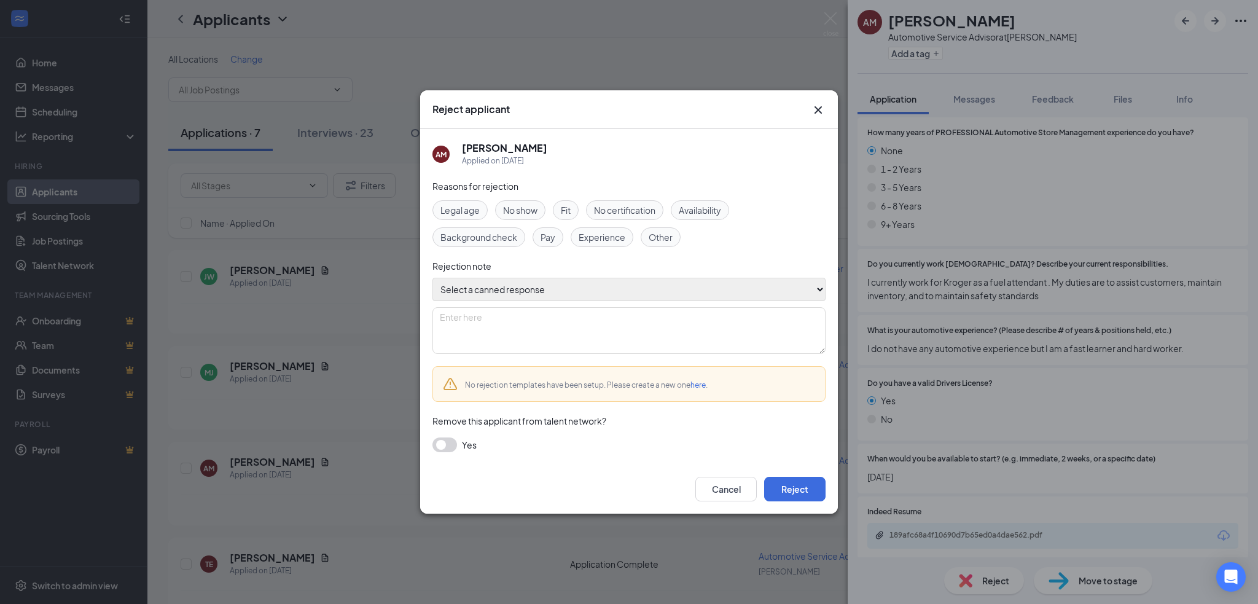
click at [690, 285] on select "Select a canned response Lacks experience Lacks relevant experience Did not ans…" at bounding box center [628, 289] width 393 height 23
select select "Lacks experience"
type textarea "Lacks experience"
click at [432, 278] on select "Select a canned response Lacks experience Lacks relevant experience Did not ans…" at bounding box center [628, 289] width 393 height 23
click at [799, 487] on button "Reject" at bounding box center [794, 489] width 61 height 25
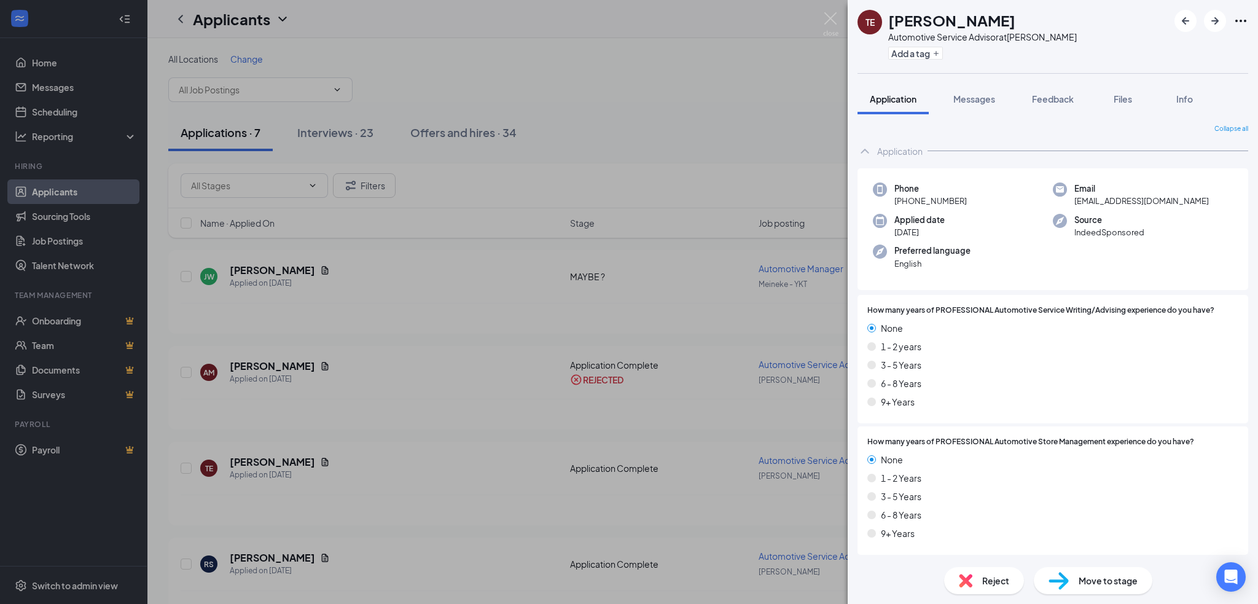
scroll to position [315, 0]
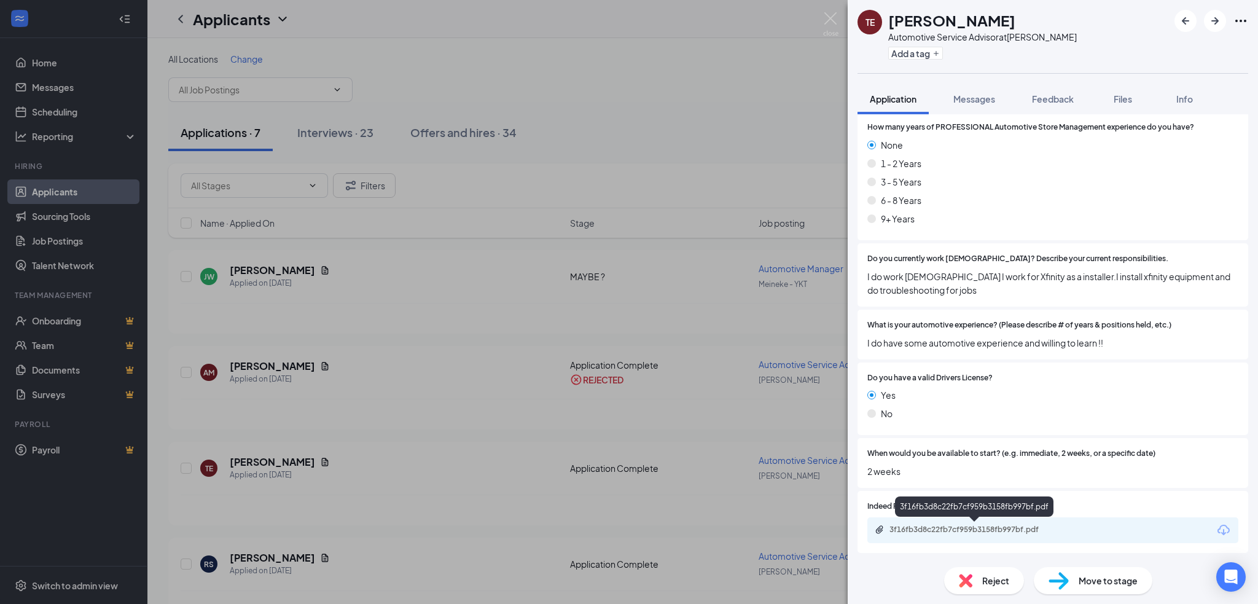
click at [1027, 528] on div "3f16fb3d8c22fb7cf959b3158fb997bf.pdf" at bounding box center [975, 530] width 172 height 10
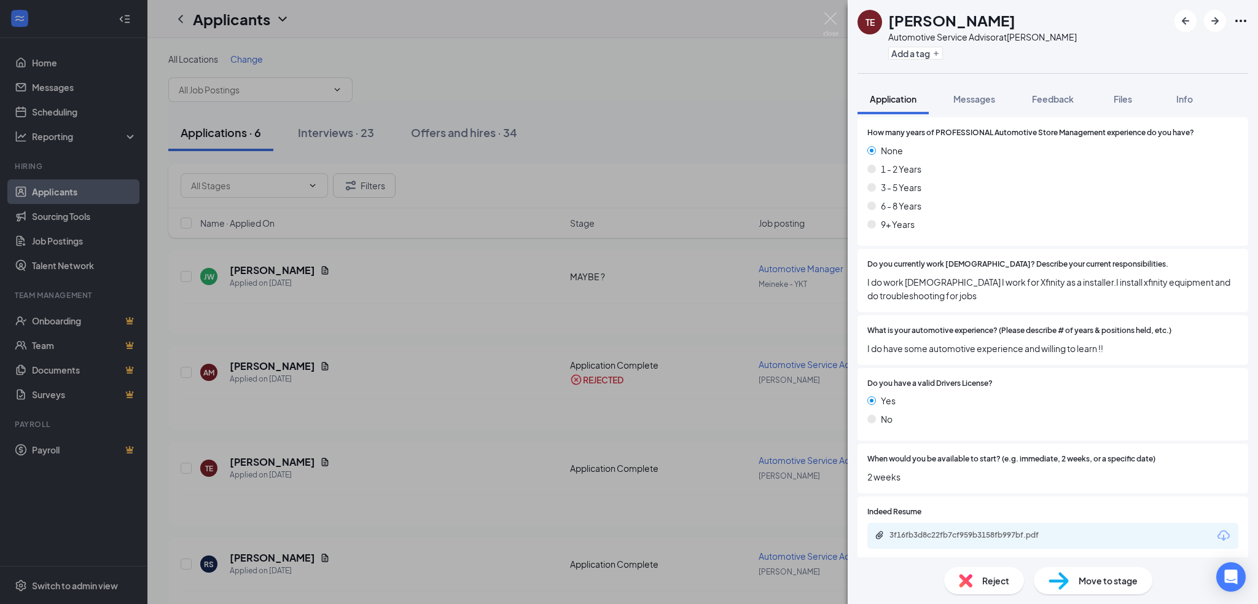
click at [984, 579] on span "Reject" at bounding box center [995, 581] width 27 height 14
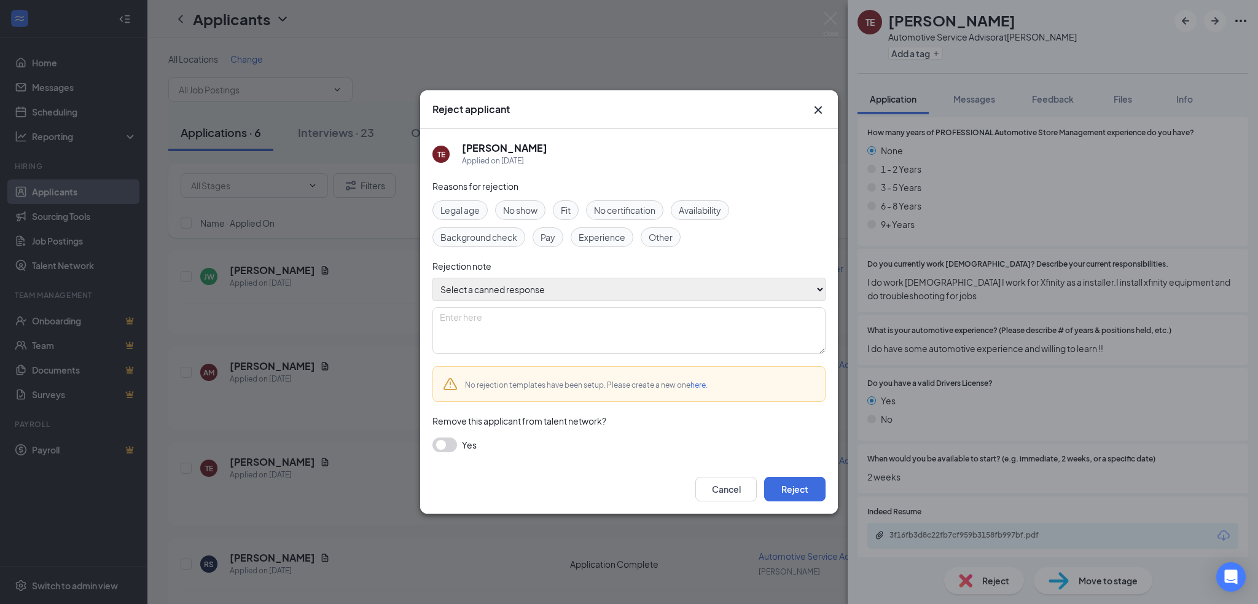
click at [655, 281] on select "Select a canned response Lacks experience Lacks relevant experience Did not ans…" at bounding box center [628, 289] width 393 height 23
select select "Lacks experience"
click at [432, 278] on select "Select a canned response Lacks experience Lacks relevant experience Did not ans…" at bounding box center [628, 289] width 393 height 23
click at [795, 481] on button "Reject" at bounding box center [794, 489] width 61 height 25
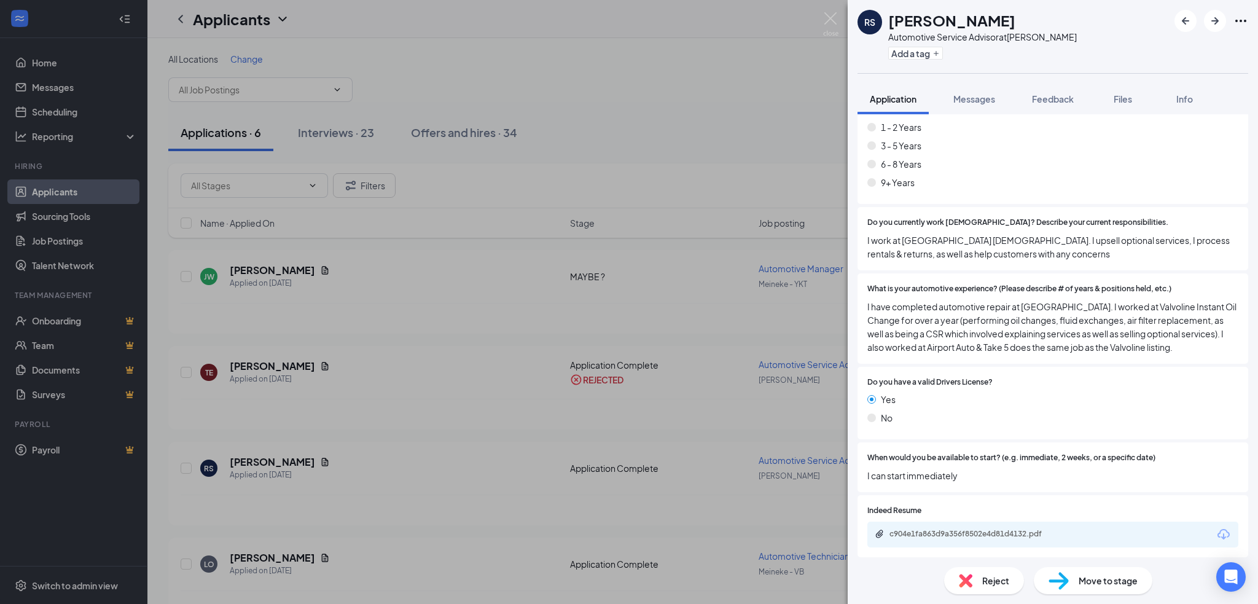
scroll to position [355, 0]
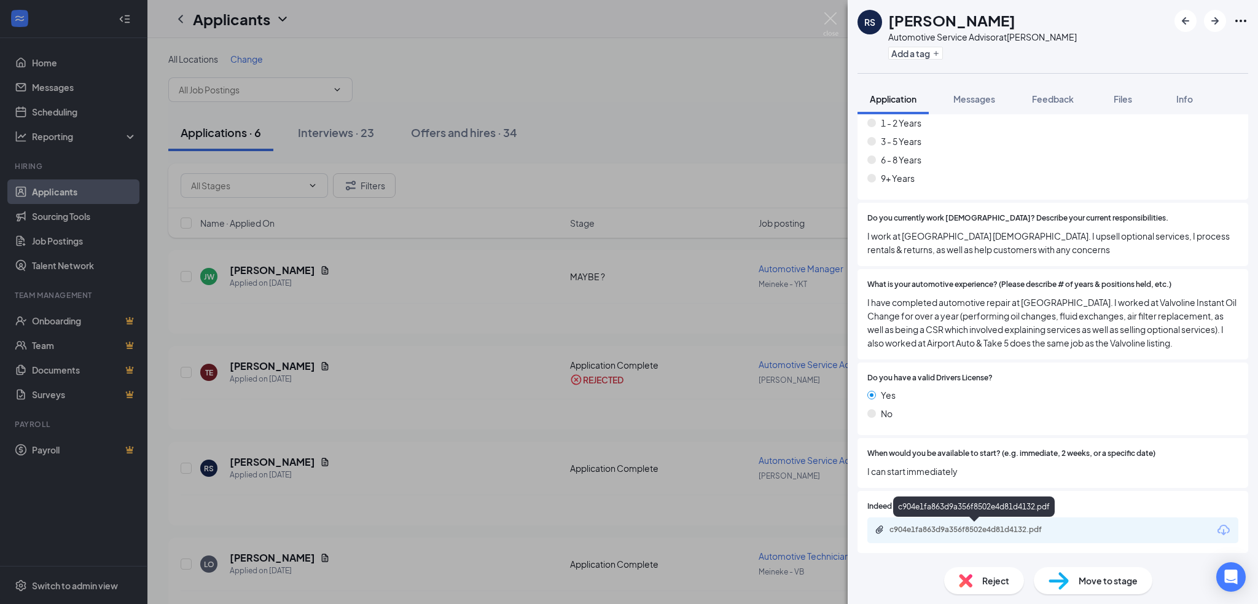
click at [989, 526] on div "c904e1fa863d9a356f8502e4d81d4132.pdf" at bounding box center [975, 530] width 172 height 10
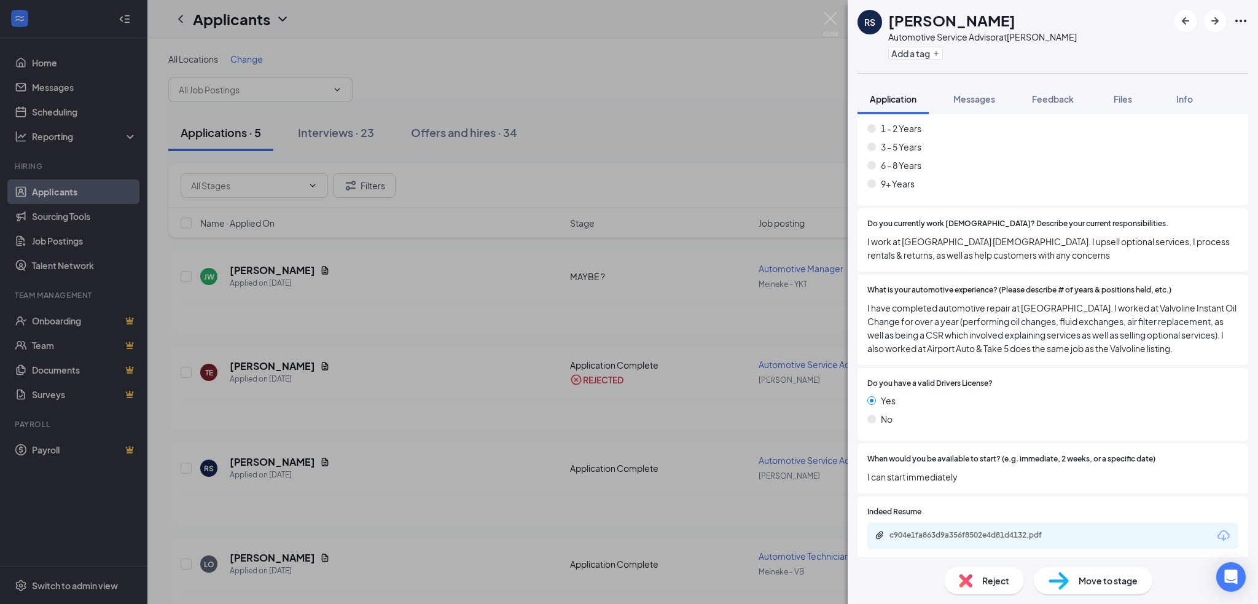
click at [995, 584] on span "Reject" at bounding box center [995, 581] width 27 height 14
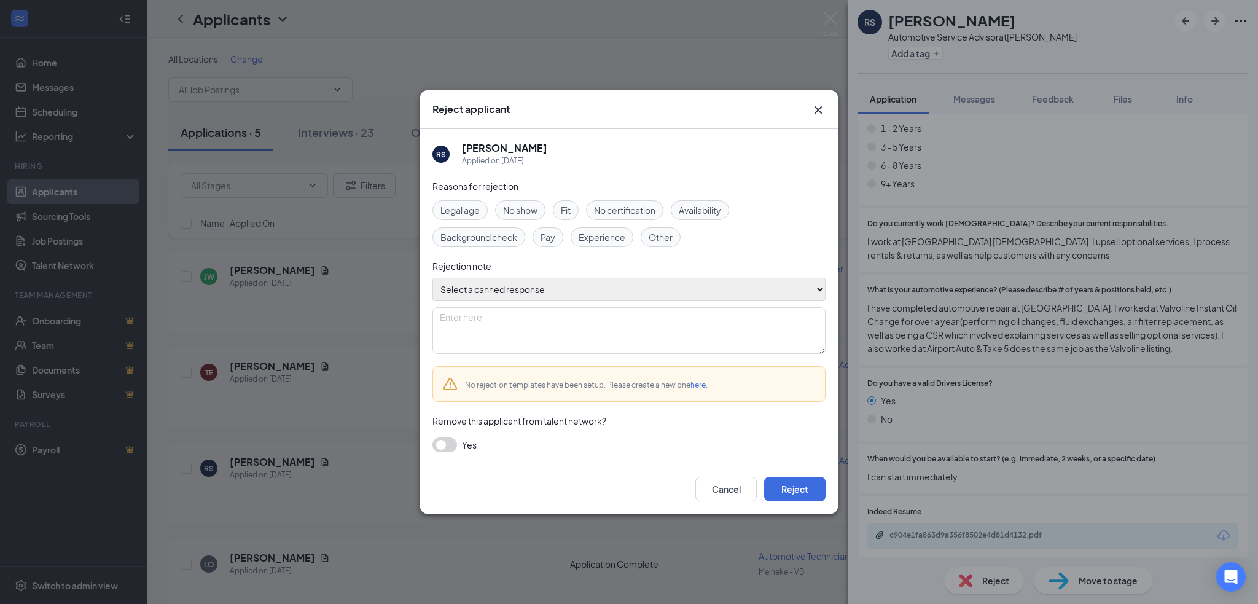
click at [610, 292] on select "Select a canned response Lacks experience Lacks relevant experience Did not ans…" at bounding box center [628, 289] width 393 height 23
select select "Lacks relevant experience"
click at [432, 278] on select "Select a canned response Lacks experience Lacks relevant experience Did not ans…" at bounding box center [628, 289] width 393 height 23
click at [784, 490] on button "Reject" at bounding box center [794, 489] width 61 height 25
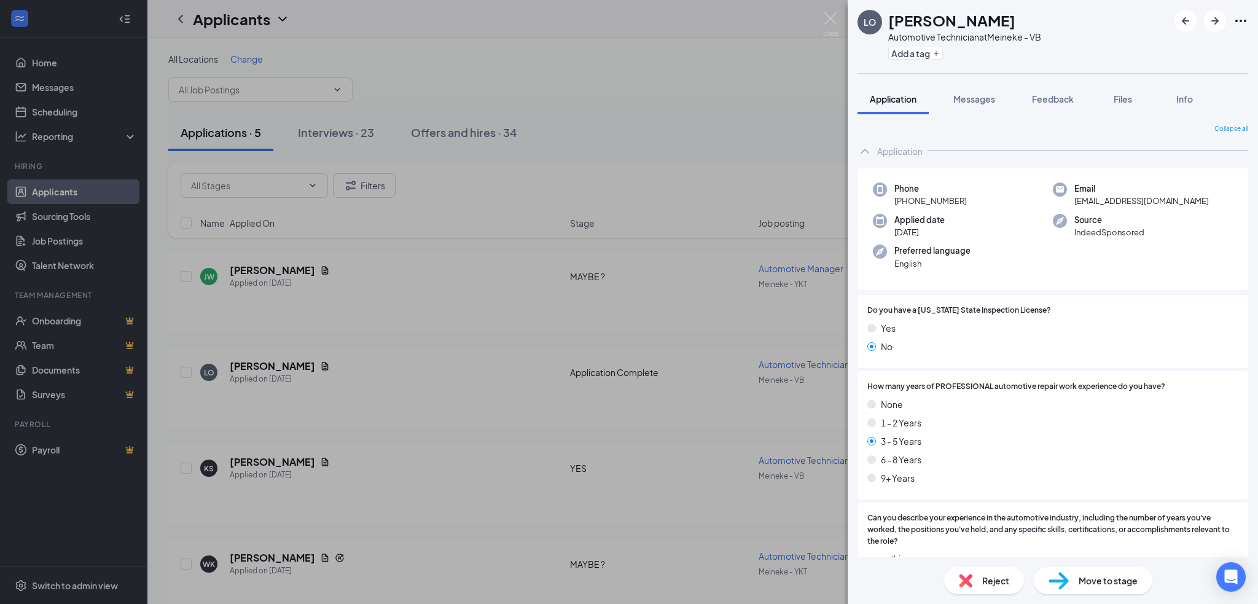
scroll to position [338, 0]
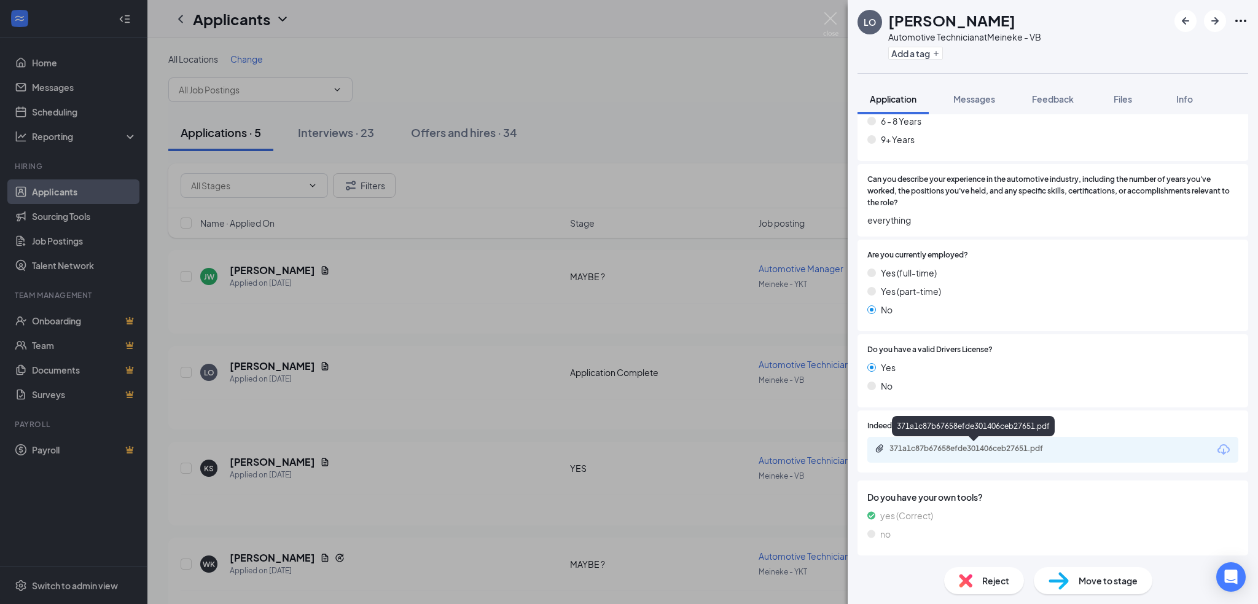
click at [908, 445] on div "371a1c87b67658efde301406ceb27651.pdf" at bounding box center [975, 449] width 172 height 10
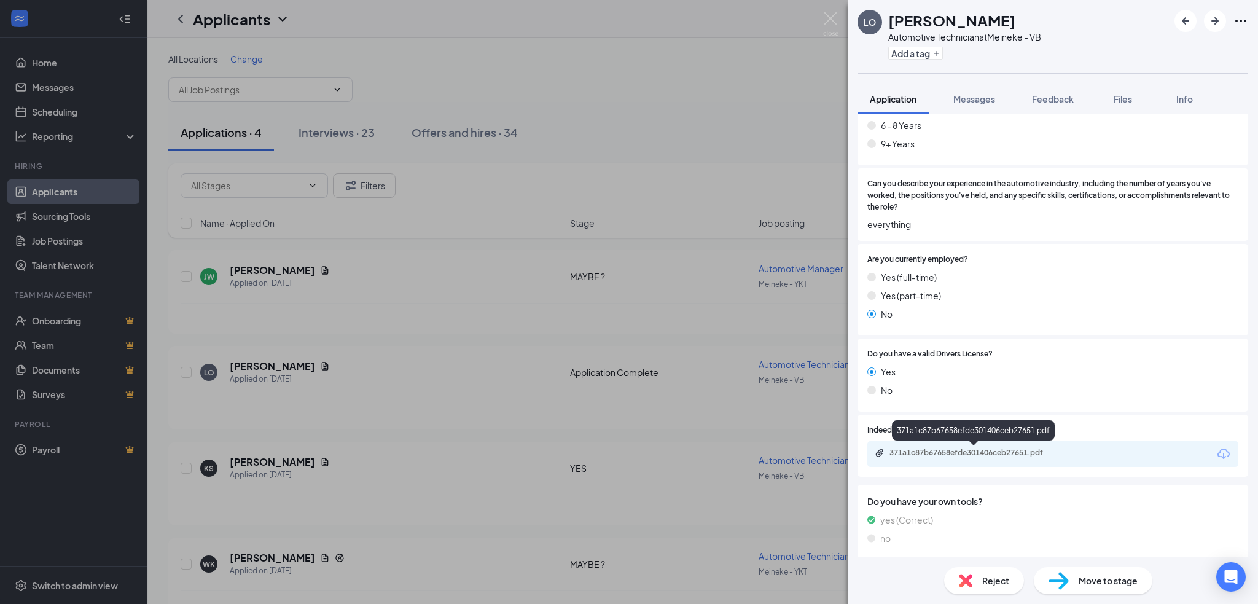
click at [1038, 448] on div "371a1c87b67658efde301406ceb27651.pdf" at bounding box center [975, 453] width 172 height 10
click at [1075, 581] on div "Move to stage" at bounding box center [1093, 580] width 119 height 27
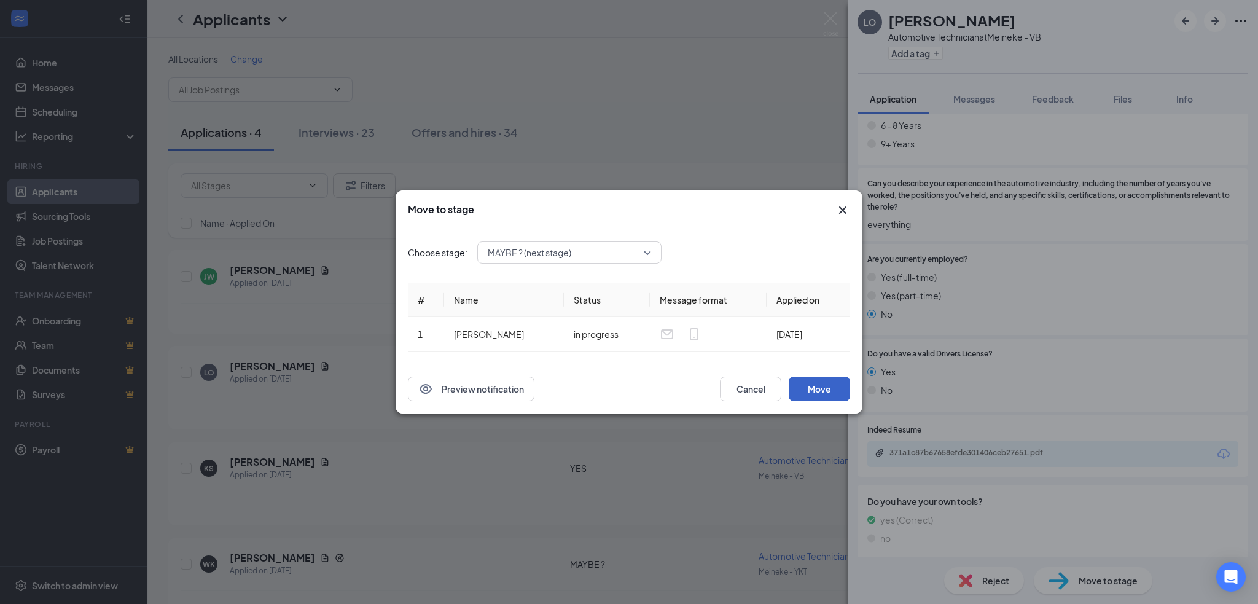
click at [823, 386] on button "Move" at bounding box center [819, 389] width 61 height 25
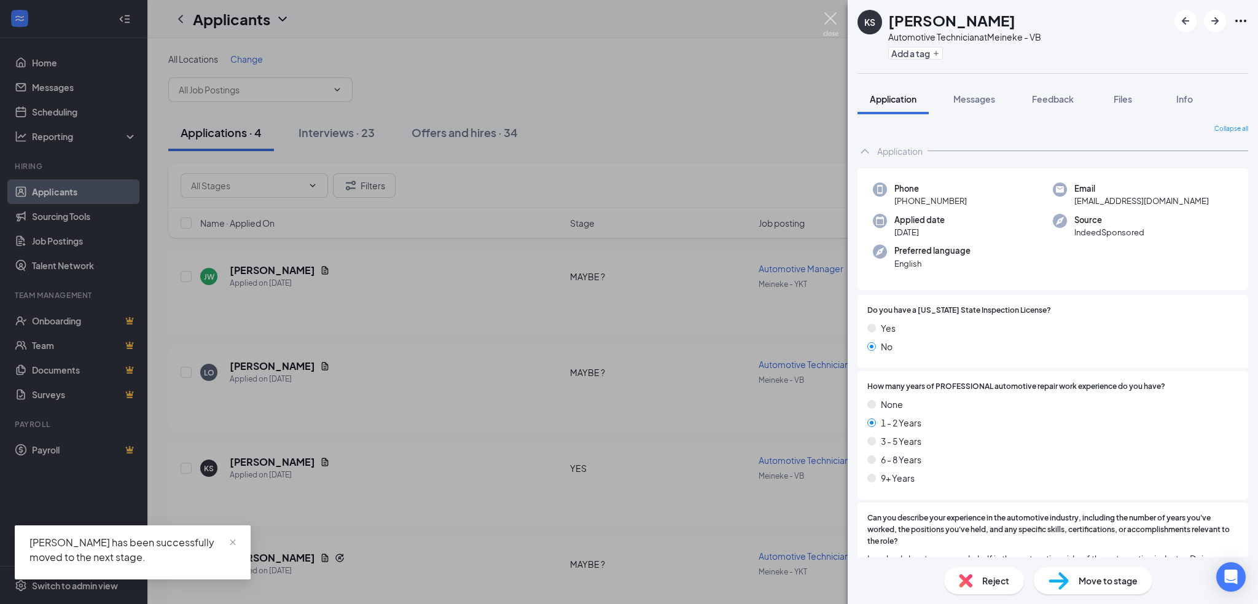
click at [829, 21] on img at bounding box center [830, 24] width 15 height 24
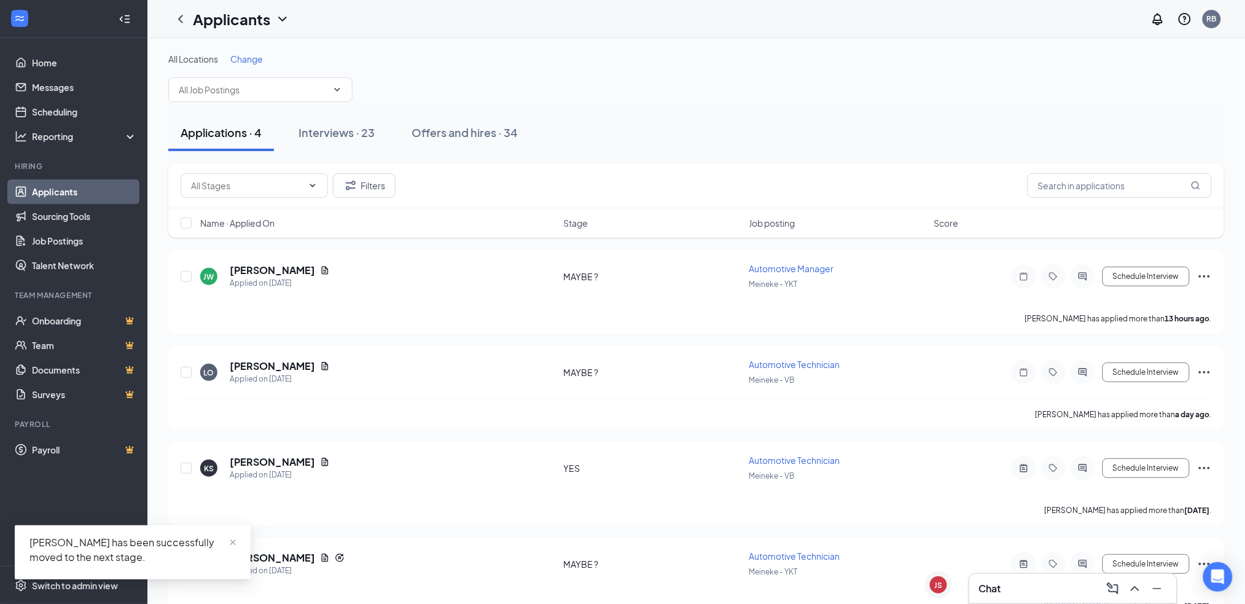
scroll to position [26, 0]
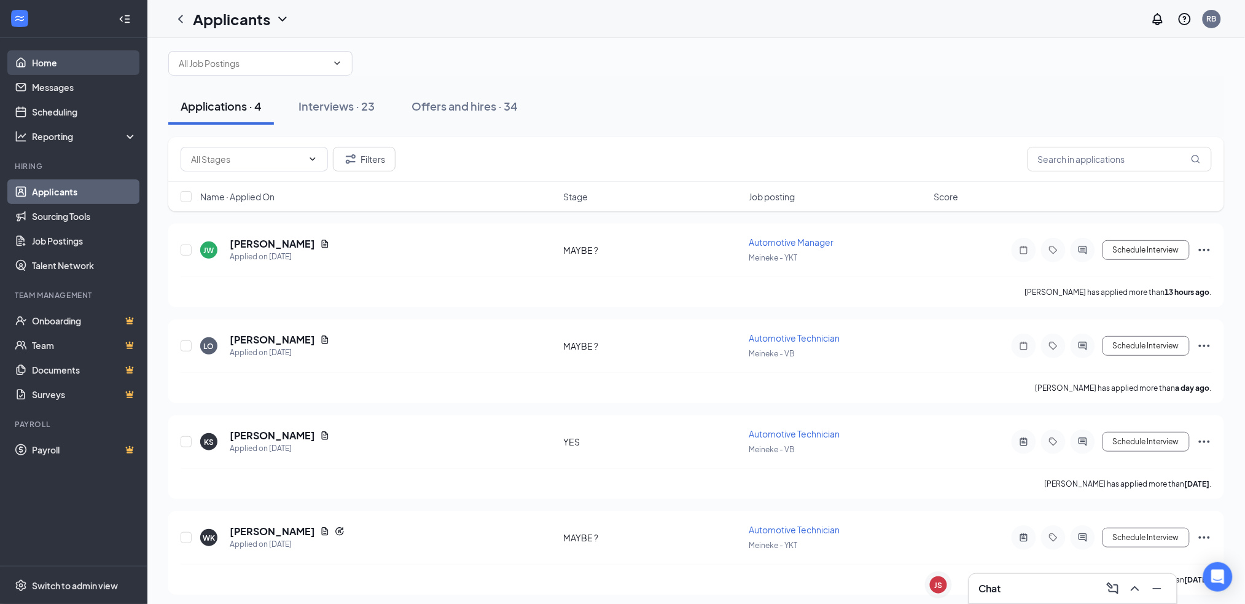
click at [80, 55] on link "Home" at bounding box center [84, 62] width 105 height 25
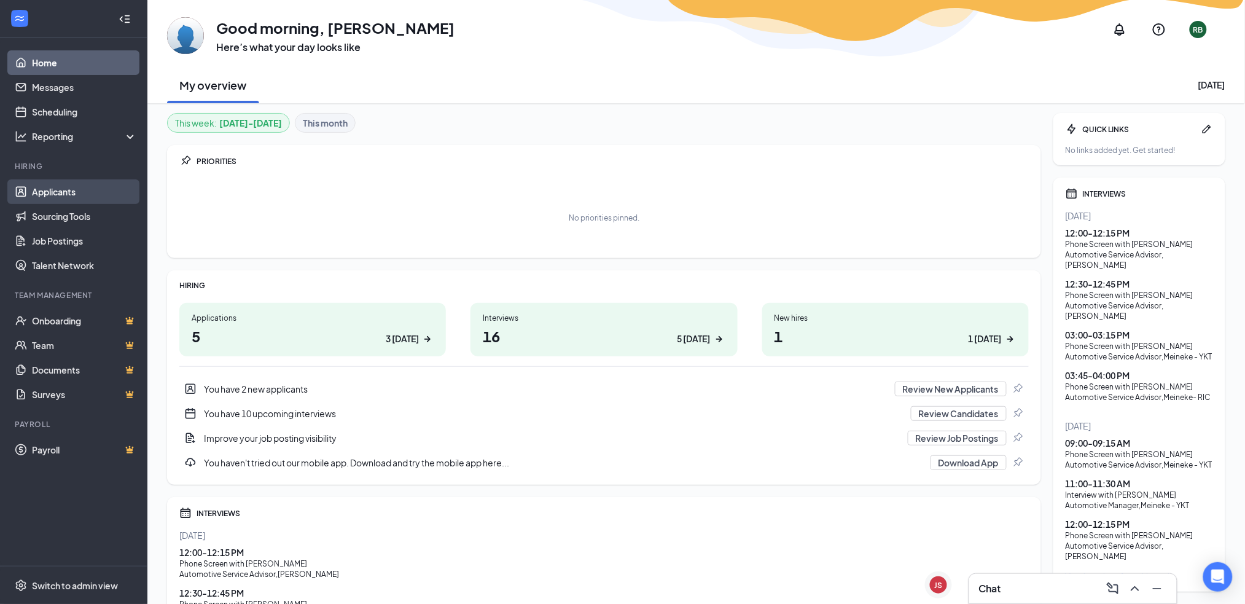
click at [79, 193] on link "Applicants" at bounding box center [84, 191] width 105 height 25
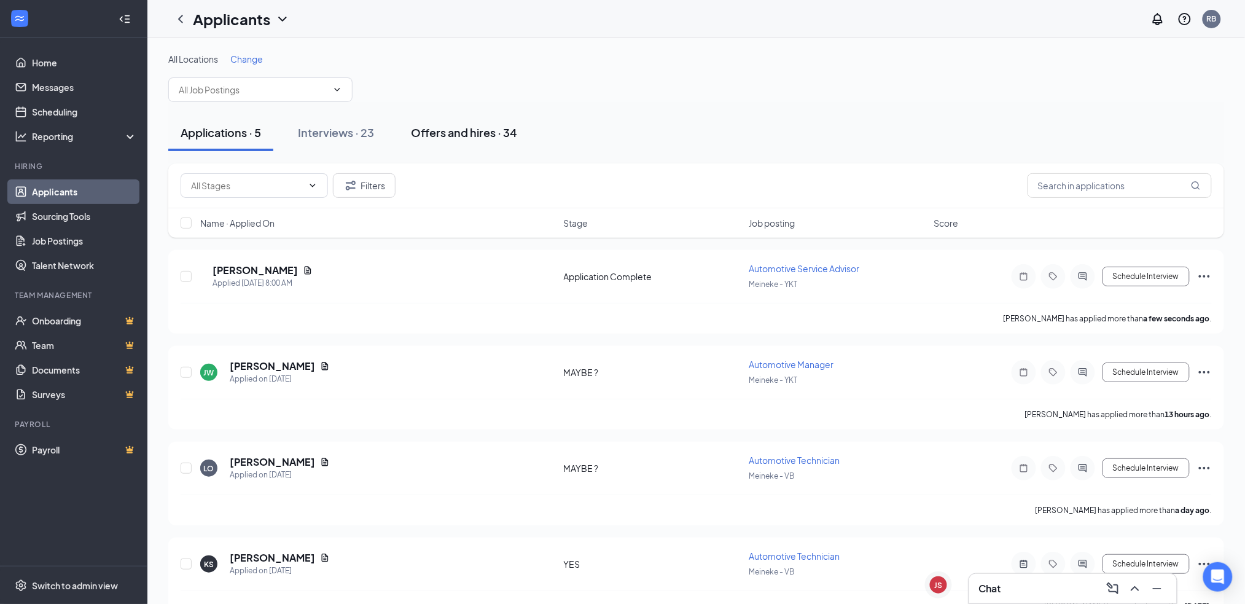
click at [500, 136] on div "Offers and hires · 34" at bounding box center [464, 132] width 106 height 15
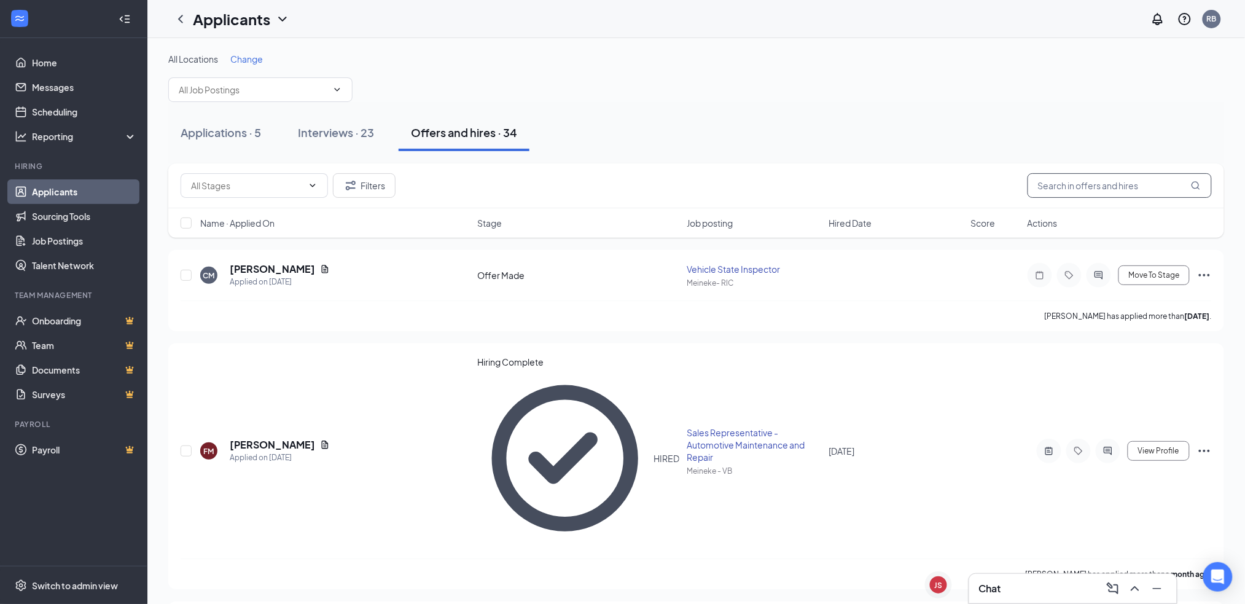
click at [1054, 187] on input "text" at bounding box center [1120, 185] width 184 height 25
type input "der"
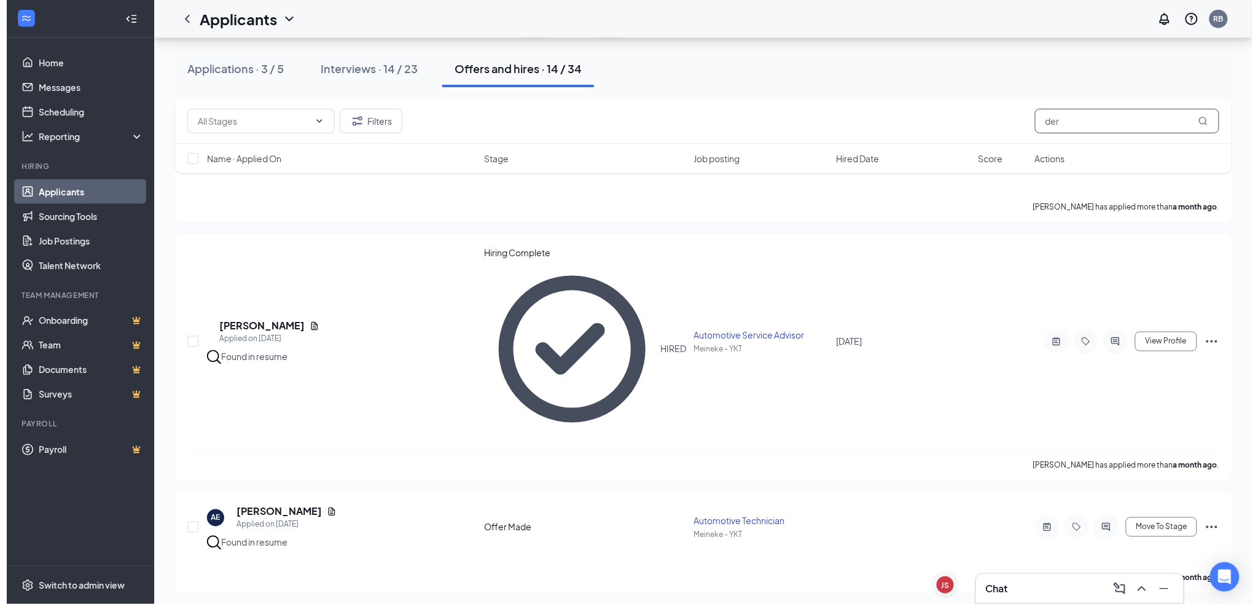
scroll to position [533, 0]
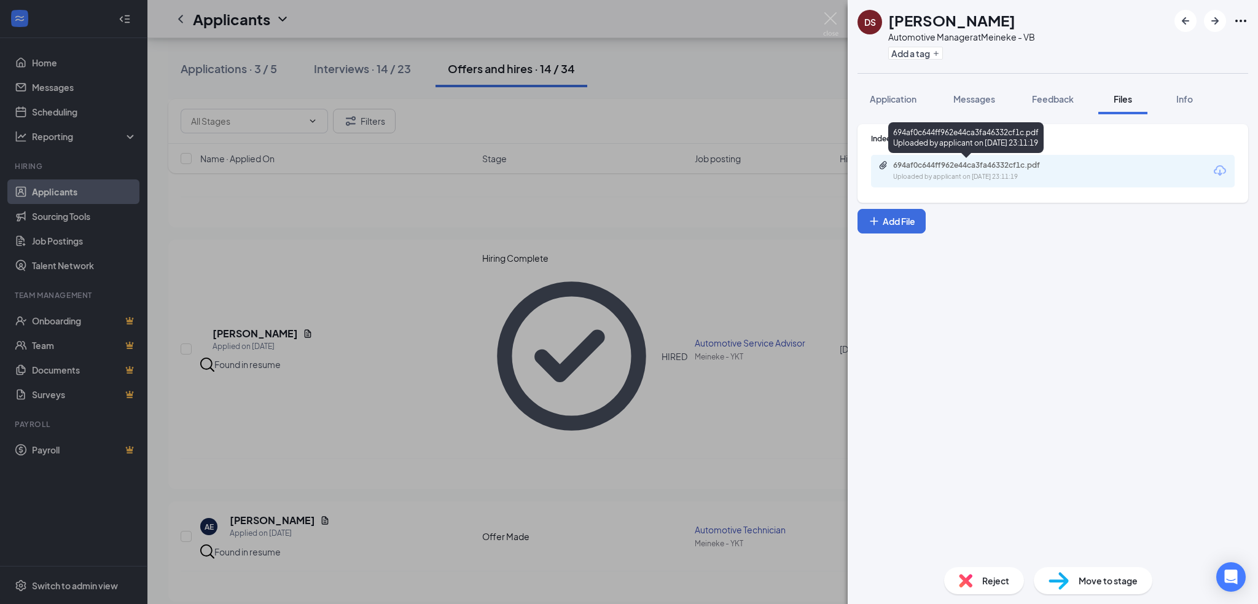
click at [918, 162] on div "694af0c644ff962e44ca3fa46332cf1c.pdf" at bounding box center [979, 165] width 172 height 10
click at [867, 98] on button "Application" at bounding box center [893, 99] width 71 height 31
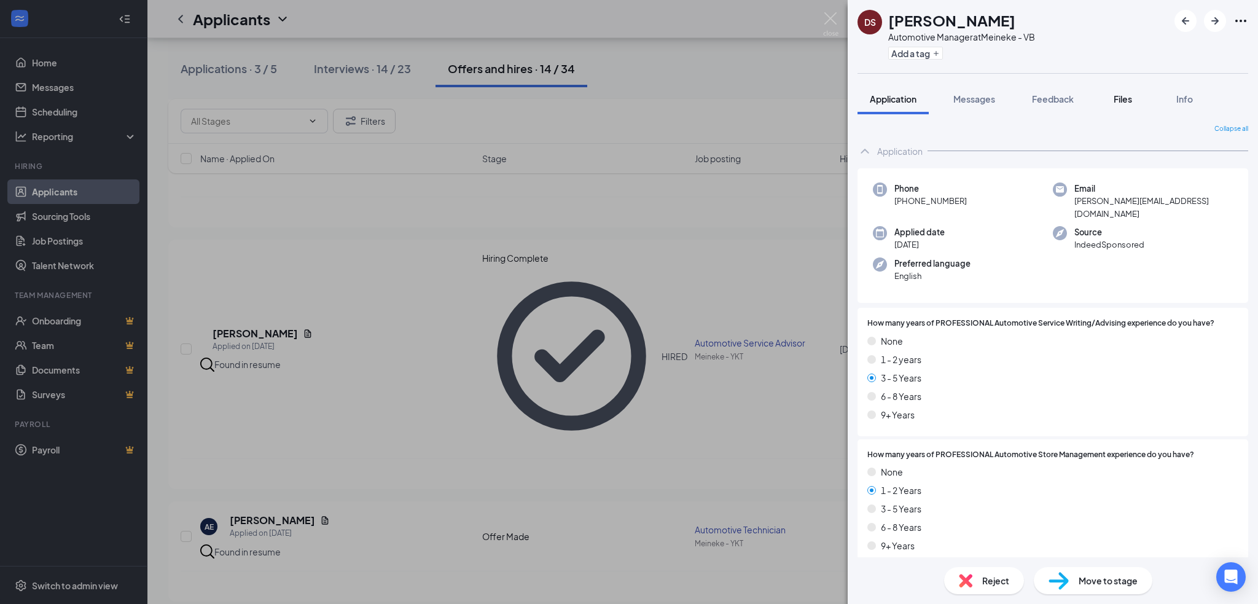
click at [1116, 104] on div "Files" at bounding box center [1123, 99] width 25 height 12
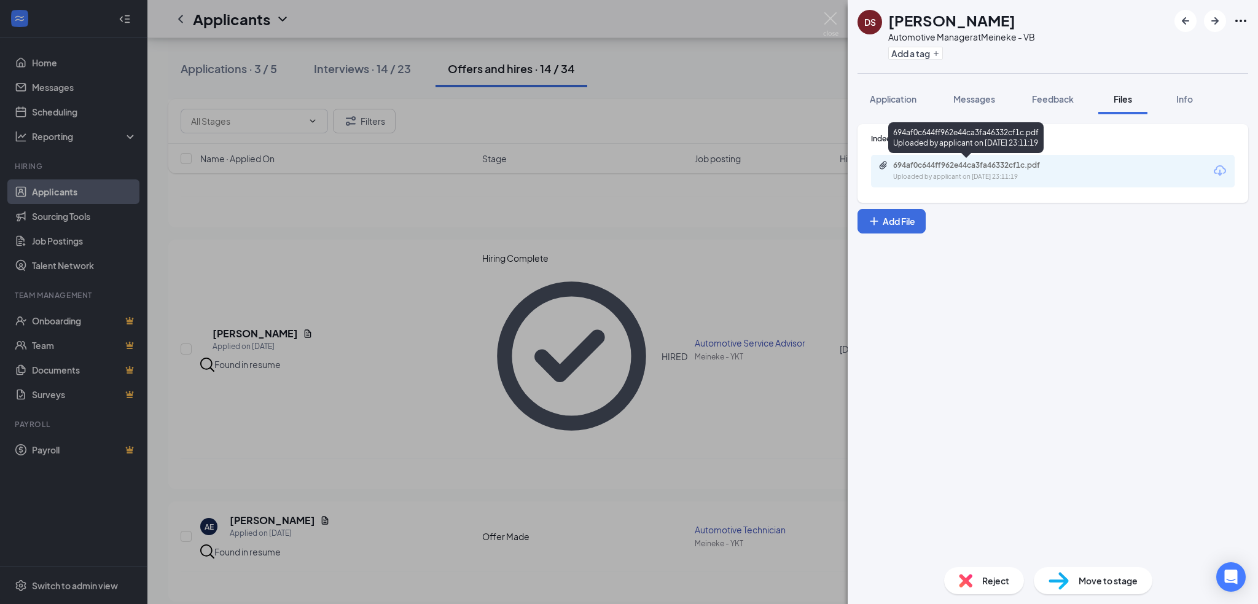
click at [1030, 172] on div "Uploaded by applicant on Jul 21, 2025 at 23:11:19" at bounding box center [985, 177] width 184 height 10
click at [831, 19] on img at bounding box center [830, 24] width 15 height 24
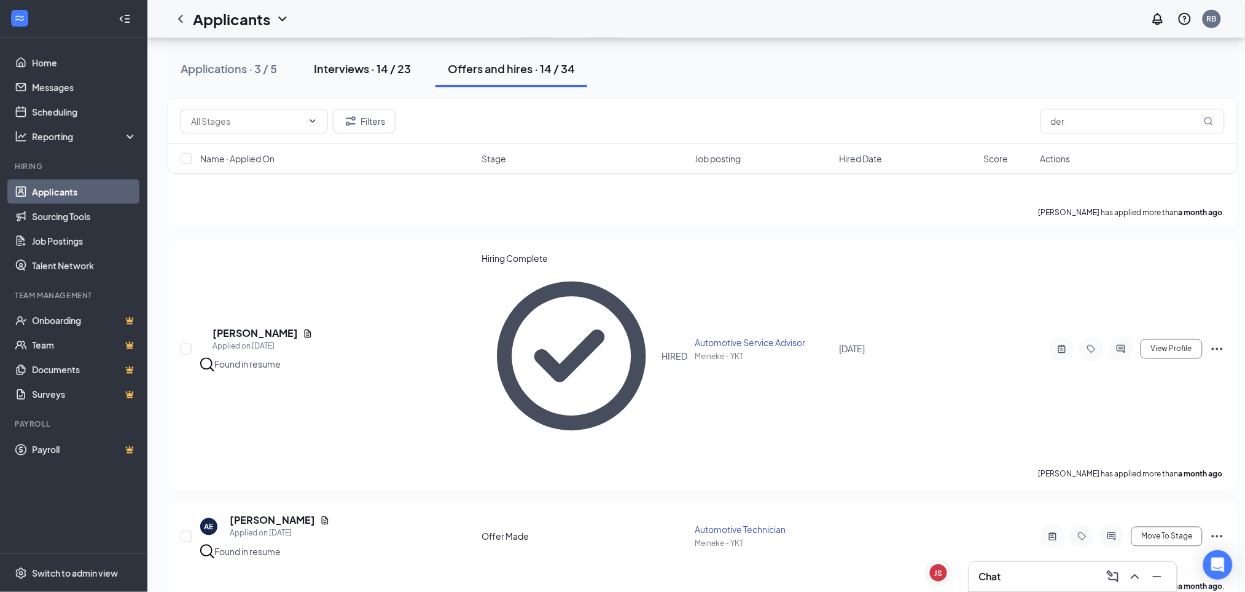
click at [357, 73] on div "Interviews · 14 / 23" at bounding box center [362, 68] width 97 height 15
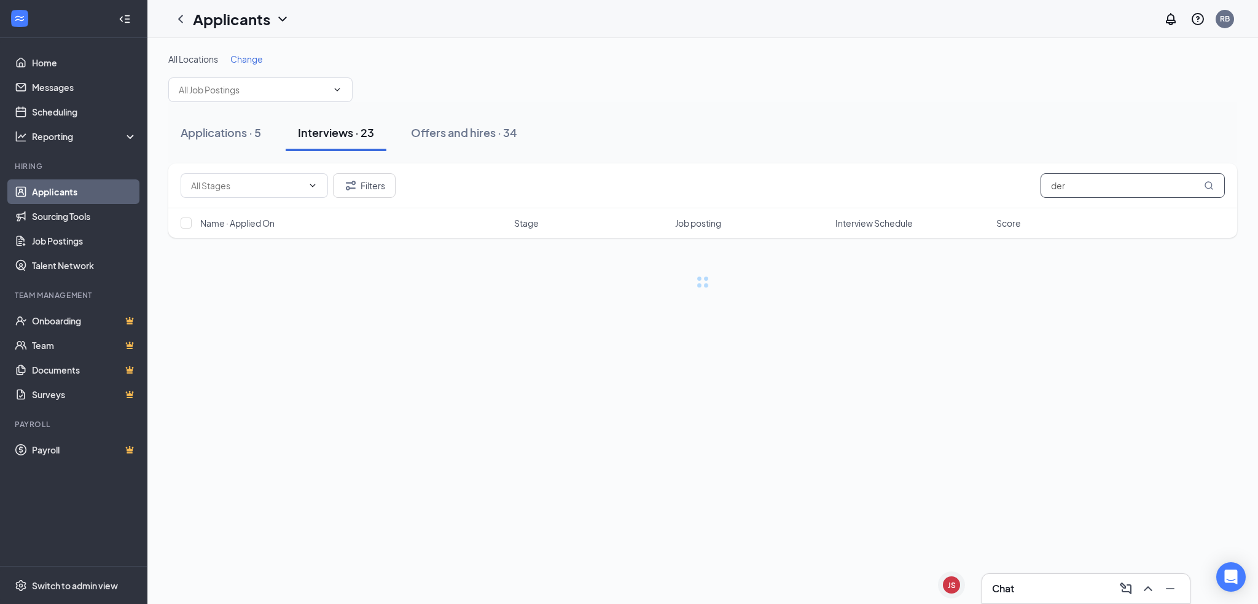
click at [1074, 187] on input "der" at bounding box center [1133, 185] width 184 height 25
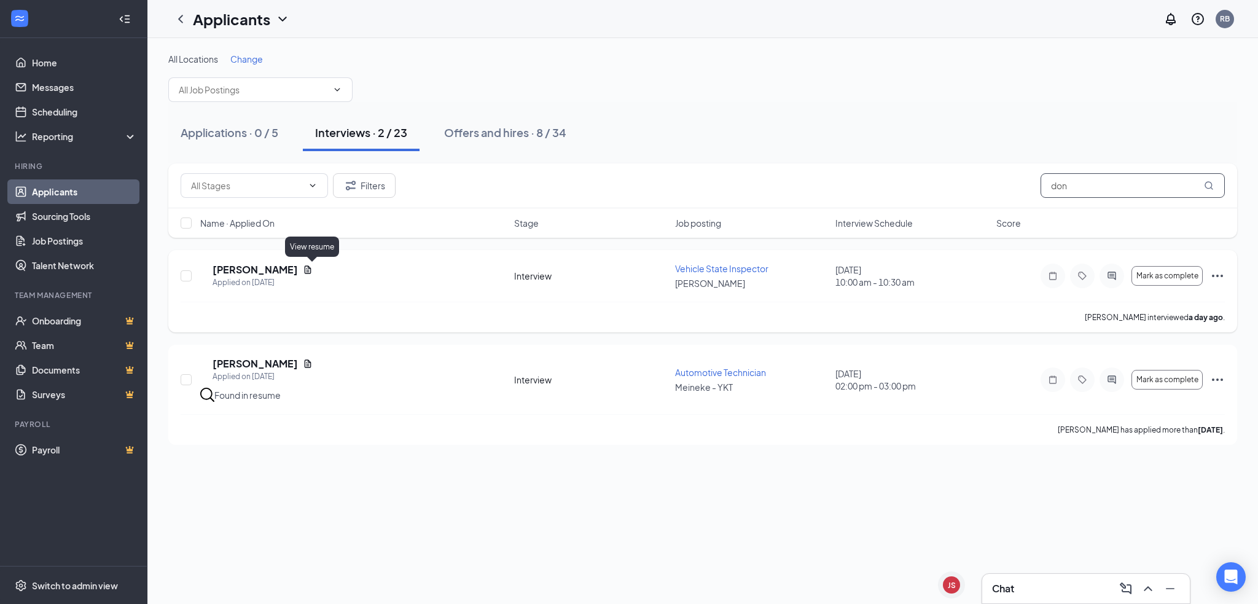
type input "don"
click at [311, 272] on icon "Document" at bounding box center [308, 269] width 7 height 8
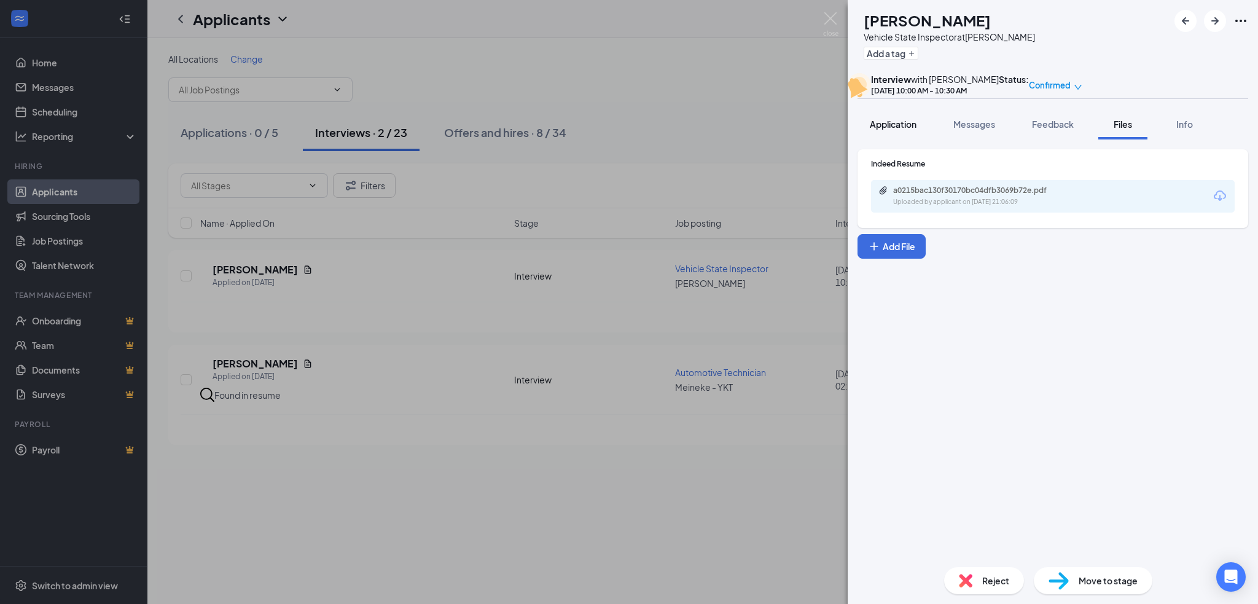
click at [901, 139] on button "Application" at bounding box center [893, 124] width 71 height 31
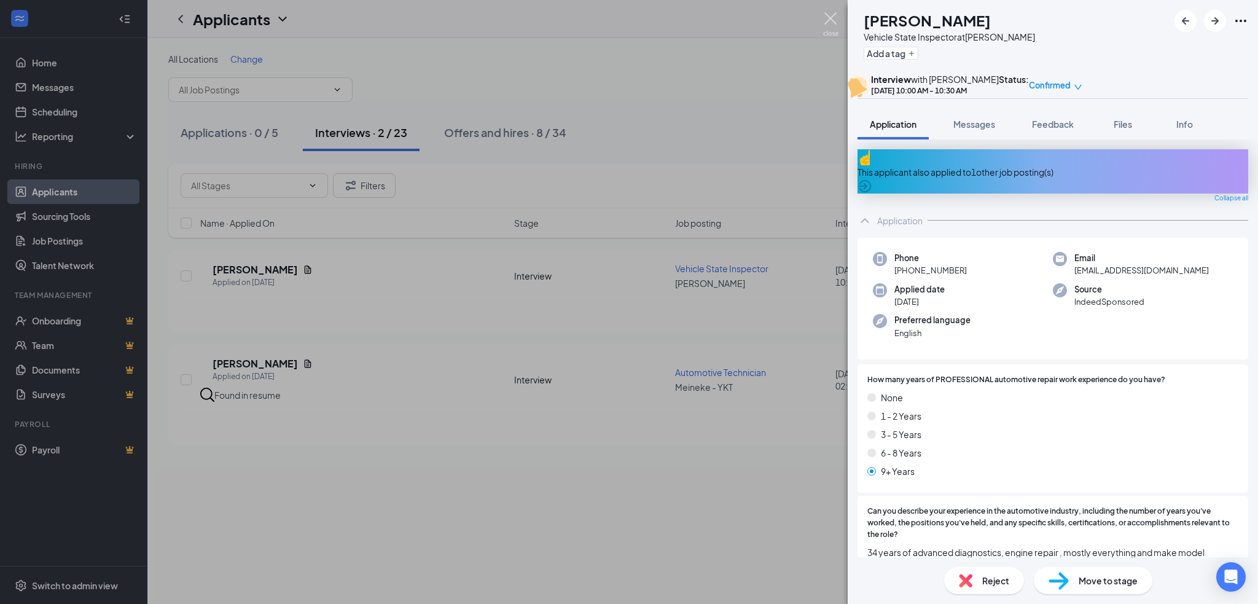
click at [829, 23] on img at bounding box center [830, 24] width 15 height 24
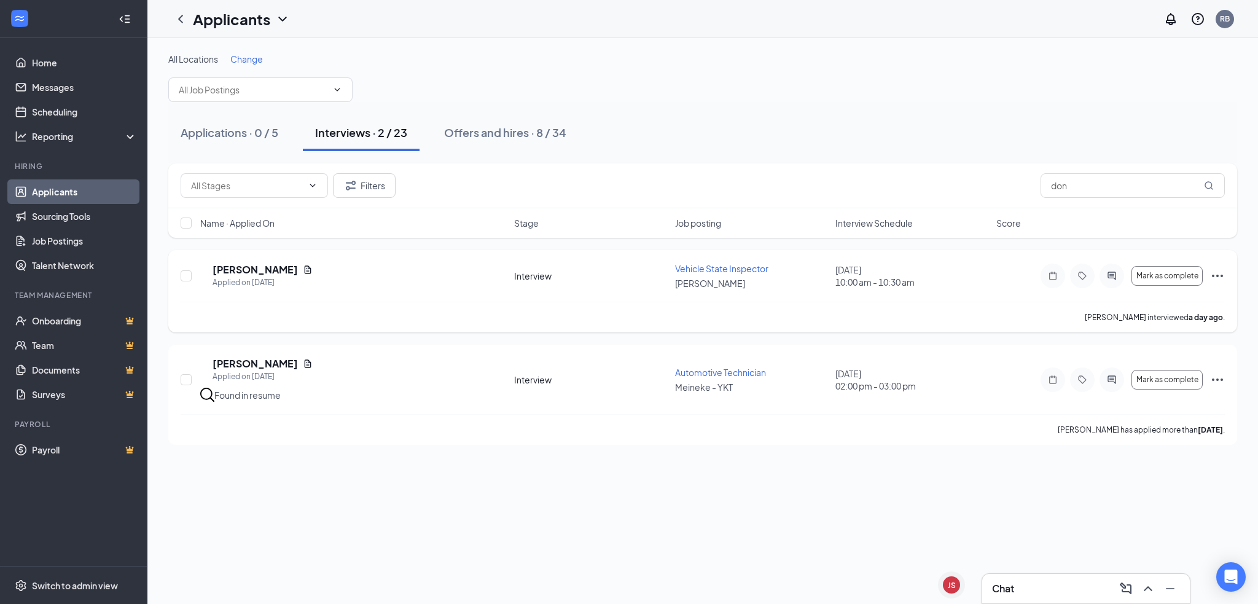
click at [1216, 270] on icon "Ellipses" at bounding box center [1217, 275] width 15 height 15
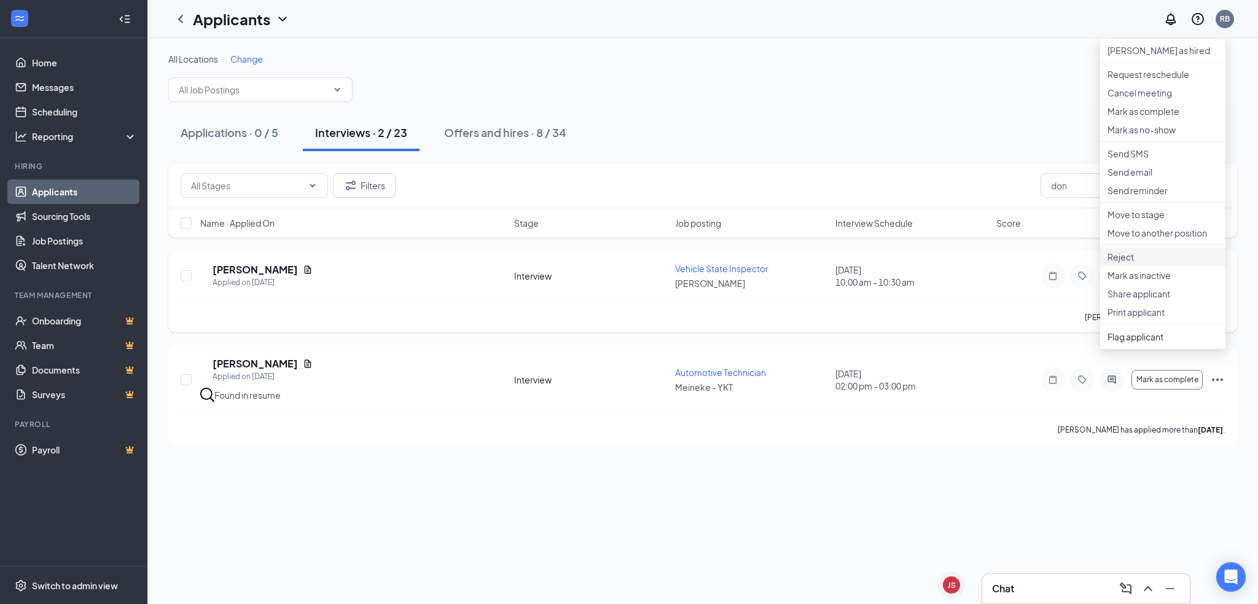
click at [1131, 263] on p "Reject" at bounding box center [1163, 257] width 111 height 12
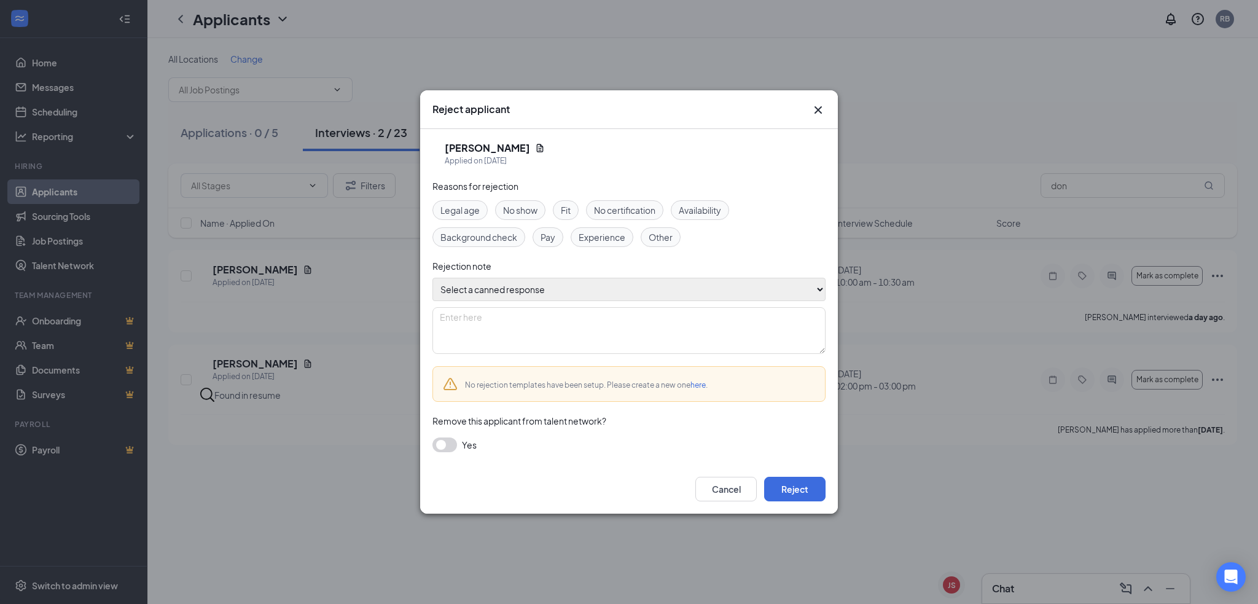
click at [601, 293] on select "Select a canned response Lacks experience Lacks relevant experience Did not ans…" at bounding box center [628, 289] width 393 height 23
click at [518, 264] on div "Rejection note" at bounding box center [628, 266] width 393 height 14
click at [499, 330] on textarea at bounding box center [628, 330] width 393 height 47
type textarea "went to offer this guy a job and he didnt call back after leaving several messa…"
click at [789, 489] on button "Reject" at bounding box center [794, 489] width 61 height 25
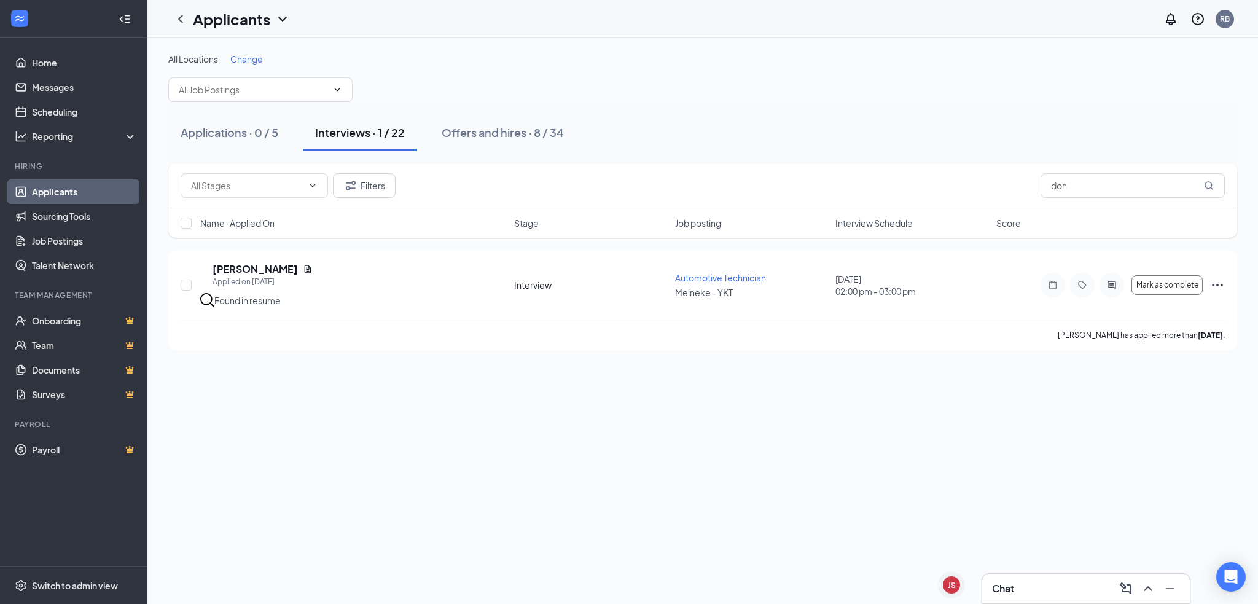
click at [358, 147] on button "Interviews · 1 / 22" at bounding box center [360, 132] width 114 height 37
click at [1117, 186] on input "don" at bounding box center [1133, 185] width 184 height 25
type input "d"
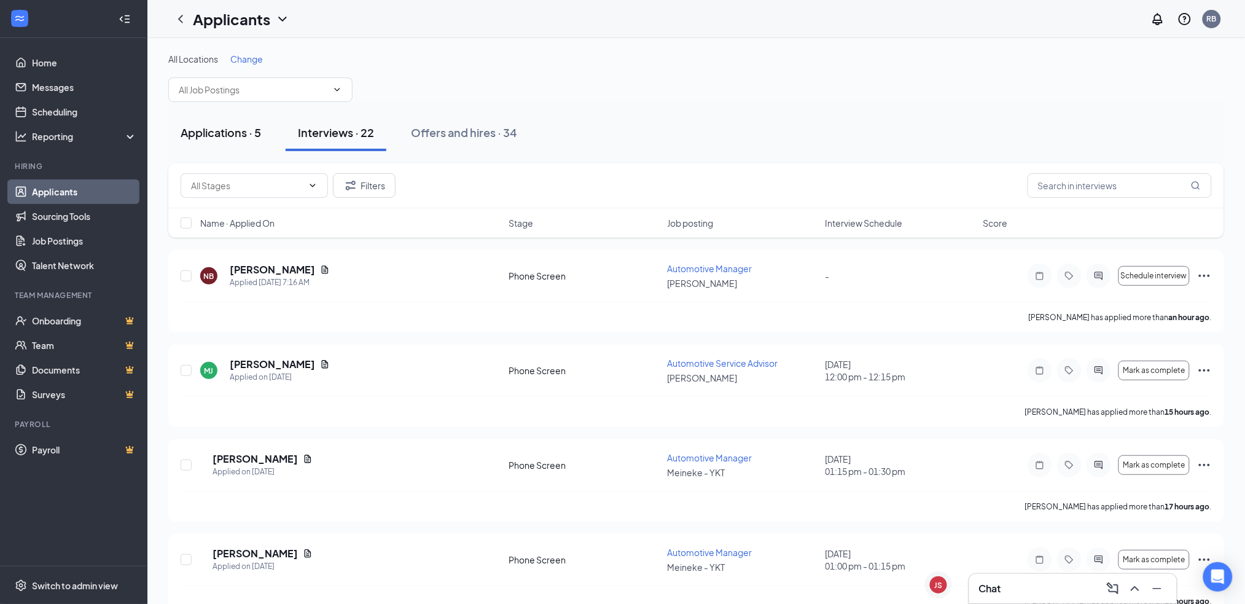
click at [244, 136] on div "Applications · 5" at bounding box center [221, 132] width 80 height 15
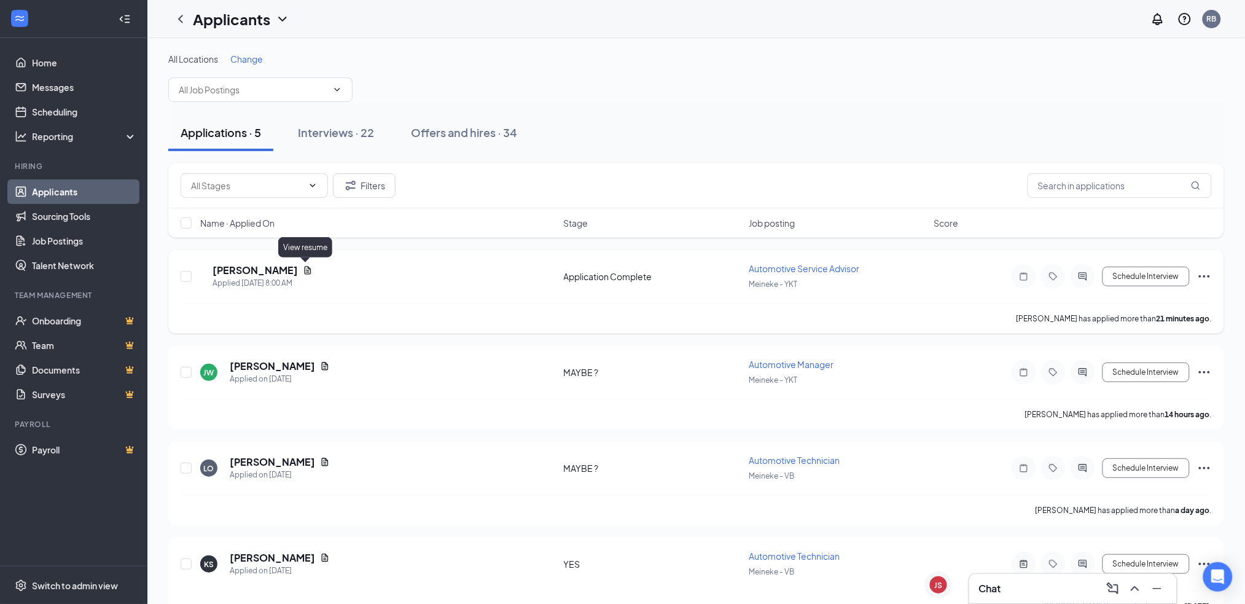
click at [306, 268] on icon "Document" at bounding box center [308, 270] width 7 height 8
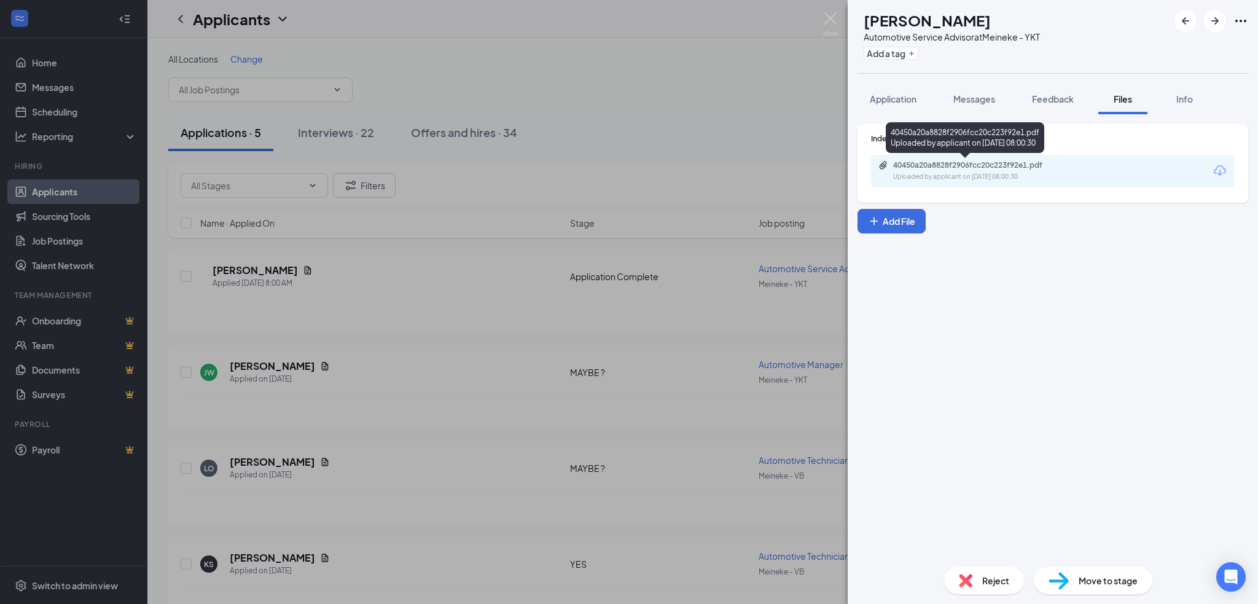
click at [961, 169] on div "40450a20a8828f2906fcc20c223f92e1.pdf" at bounding box center [979, 165] width 172 height 10
click at [981, 576] on div "Reject" at bounding box center [984, 580] width 80 height 27
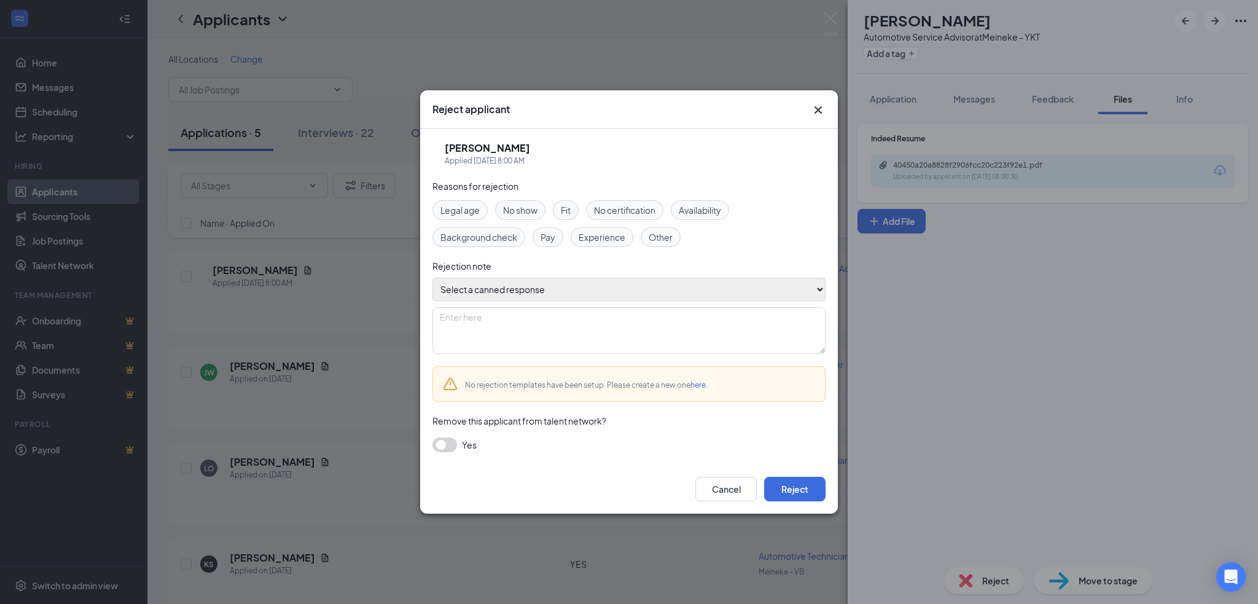
click at [684, 291] on select "Select a canned response Lacks experience Lacks relevant experience Did not ans…" at bounding box center [628, 289] width 393 height 23
select select "Lacks experience"
type textarea "Lacks experience"
click at [432, 278] on select "Select a canned response Lacks experience Lacks relevant experience Did not ans…" at bounding box center [628, 289] width 393 height 23
click at [784, 487] on button "Reject" at bounding box center [794, 489] width 61 height 25
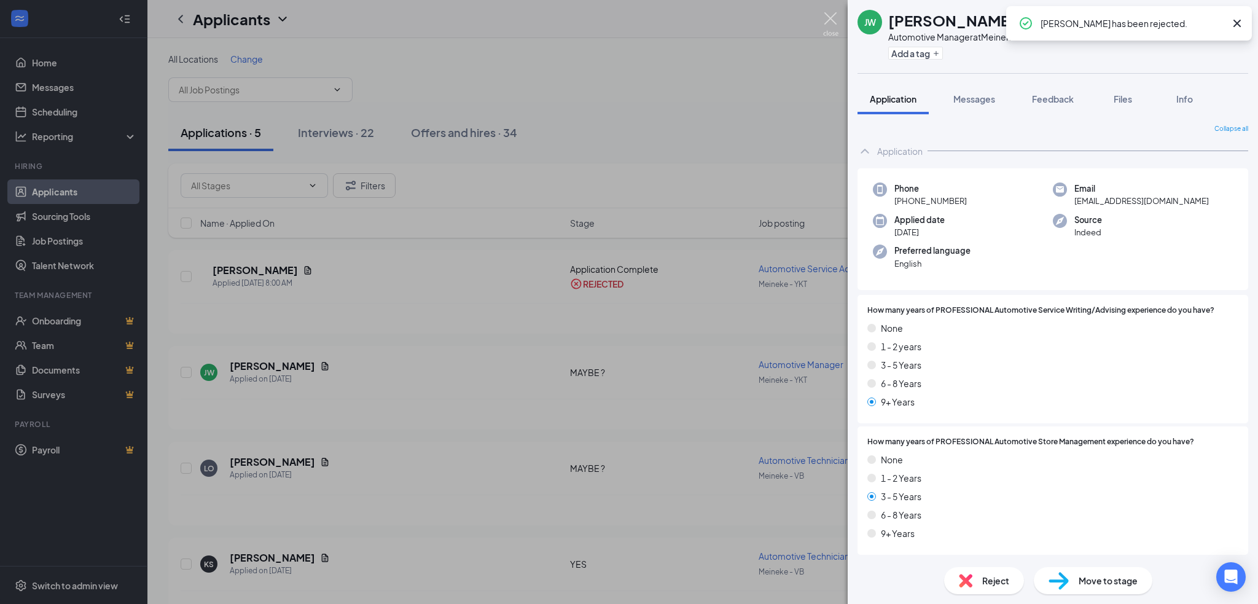
click at [824, 22] on img at bounding box center [830, 24] width 15 height 24
